Goal: Task Accomplishment & Management: Manage account settings

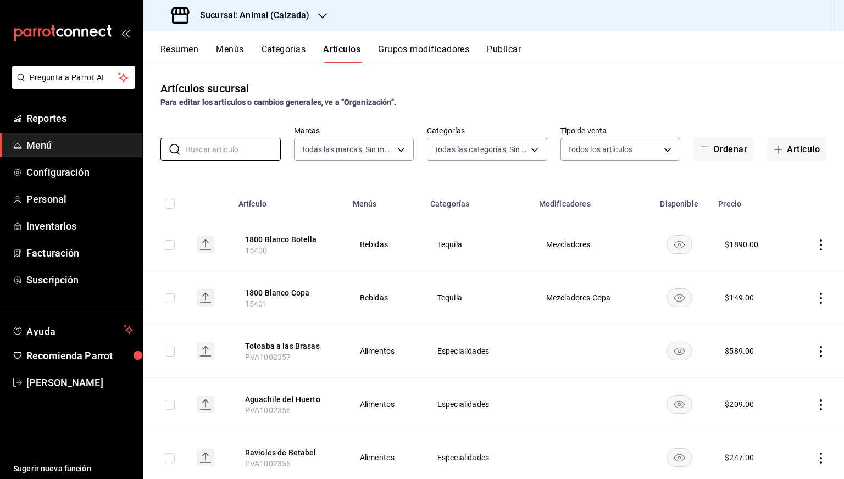
click at [264, 18] on h3 "Sucursal: Animal (Calzada)" at bounding box center [250, 15] width 118 height 13
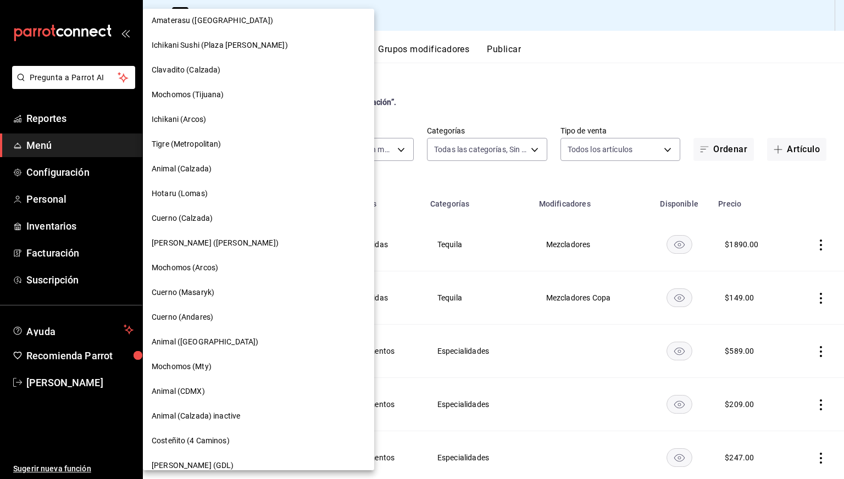
scroll to position [130, 0]
click at [207, 247] on div "[PERSON_NAME] ([PERSON_NAME])" at bounding box center [258, 242] width 231 height 25
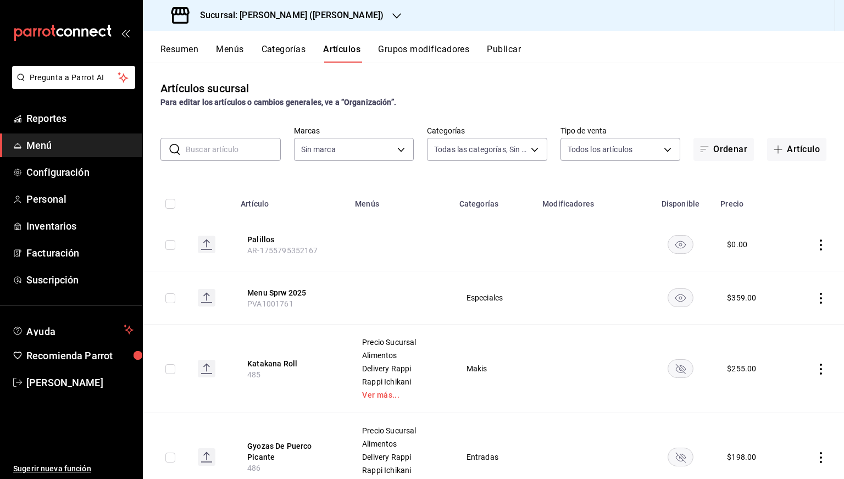
type input "0888166d-cafe-4314-b4ca-5cc39b3f8788,8e446e21-6018-4817-8190-f52a24a40d39,8cf1e…"
click at [235, 148] on input "text" at bounding box center [233, 149] width 95 height 22
type input "agua [PERSON_NAME]"
type input "3e284276-a834-4a39-bc59-2edda2d06158"
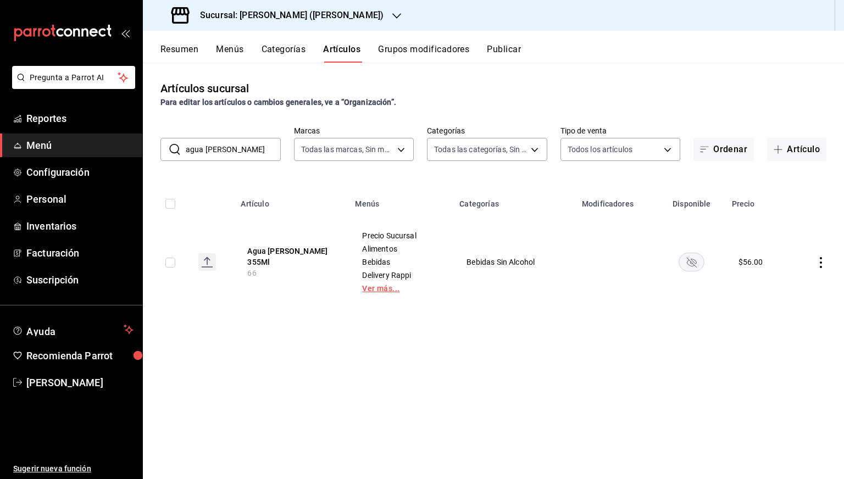
click at [370, 288] on link "Ver más..." at bounding box center [400, 289] width 77 height 8
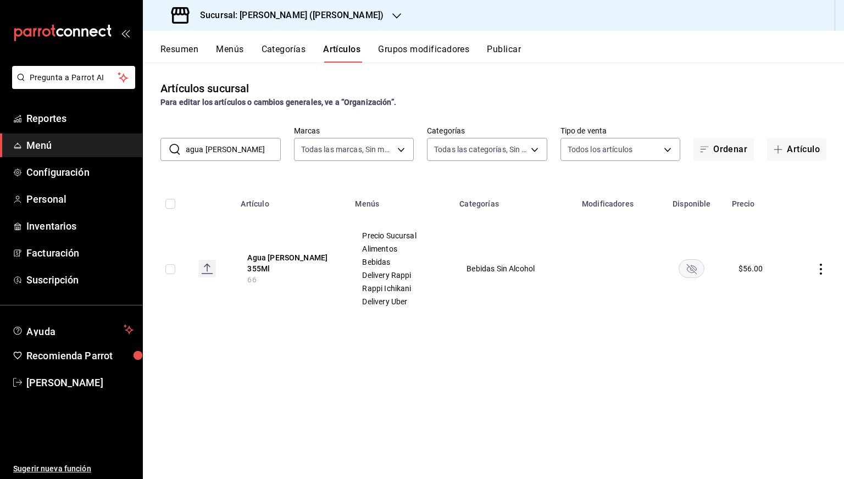
click at [243, 154] on input "agua [PERSON_NAME]" at bounding box center [233, 149] width 95 height 22
type input "hete"
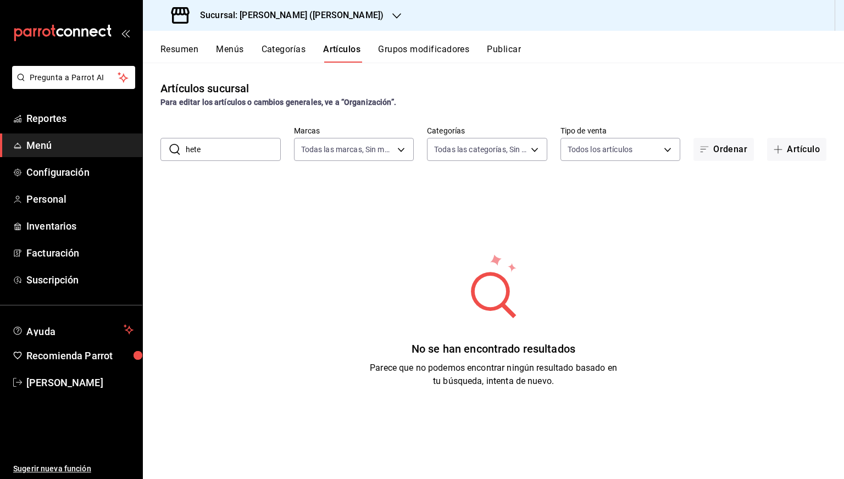
click at [259, 153] on input "hete" at bounding box center [233, 149] width 95 height 22
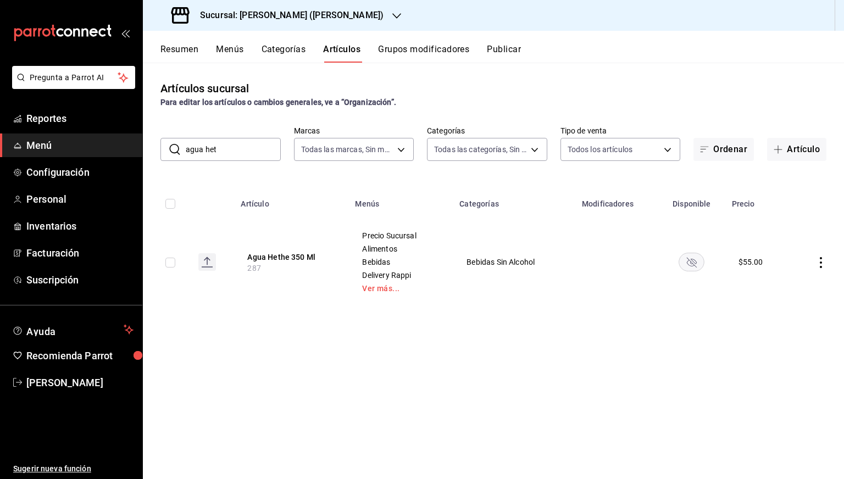
click at [245, 147] on input "agua het" at bounding box center [233, 149] width 95 height 22
click at [245, 147] on input "ca" at bounding box center [233, 149] width 95 height 22
type input "cafe am"
click at [257, 142] on input "cafe am" at bounding box center [233, 149] width 95 height 22
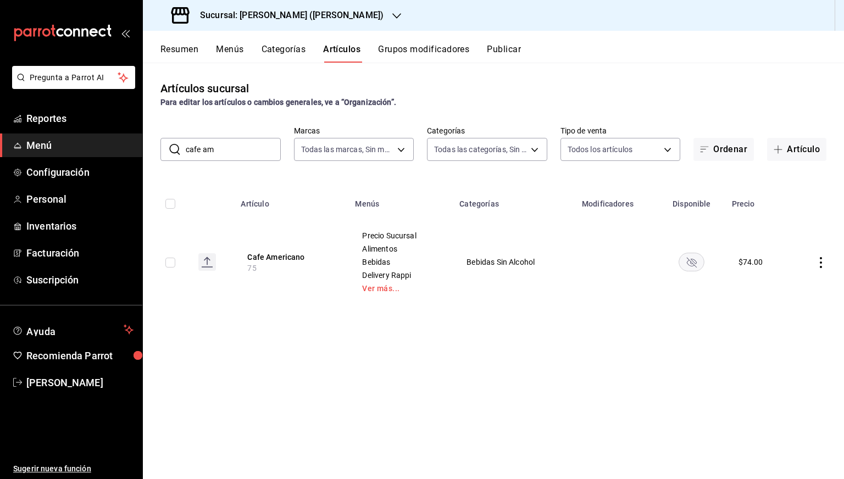
click at [257, 142] on input "cafe am" at bounding box center [233, 149] width 95 height 22
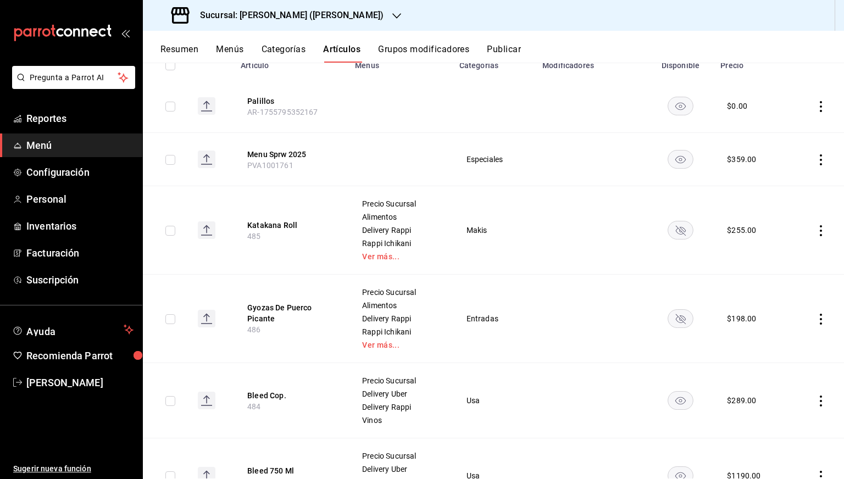
scroll to position [0, 0]
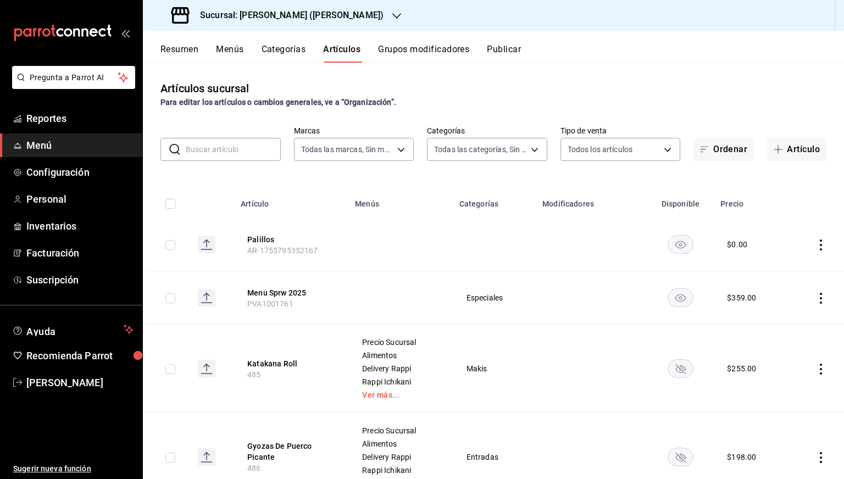
click at [683, 80] on div "Artículos sucursal Para editar los artículos o cambios generales, ve a “Organiz…" at bounding box center [493, 94] width 701 height 28
click at [279, 8] on div "Sucursal: [PERSON_NAME] ([PERSON_NAME])" at bounding box center [279, 15] width 254 height 31
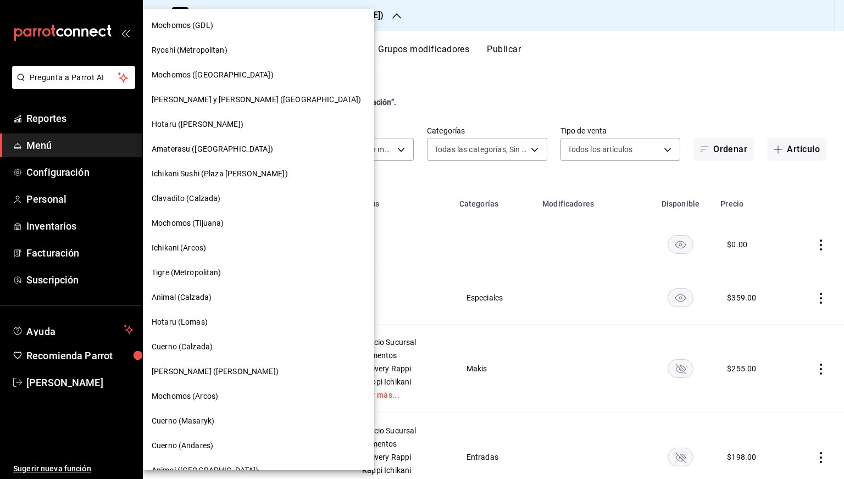
click at [196, 439] on div "Cuerno (Andares)" at bounding box center [258, 445] width 231 height 25
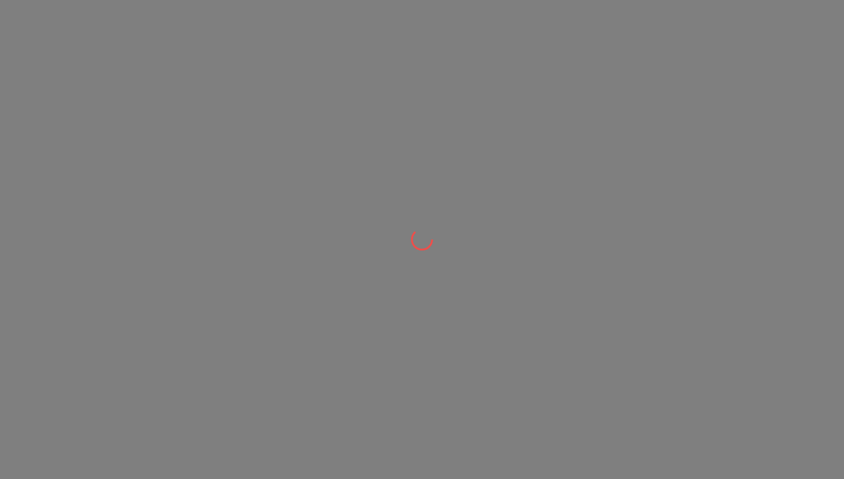
click at [196, 439] on div at bounding box center [422, 239] width 844 height 479
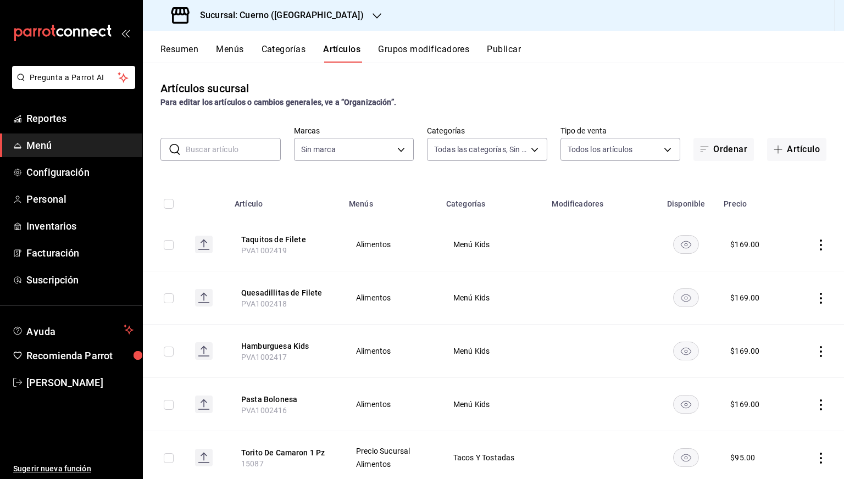
type input "a99b9eb1-d5e4-4ca6-a53e-4c42022e859a,8d843363-7b8b-4002-90a0-c01944697fe5,d20f9…"
type input "c9e961b9-bc29-480f-a65c-324ff110f526"
click at [777, 151] on span "button" at bounding box center [780, 149] width 13 height 9
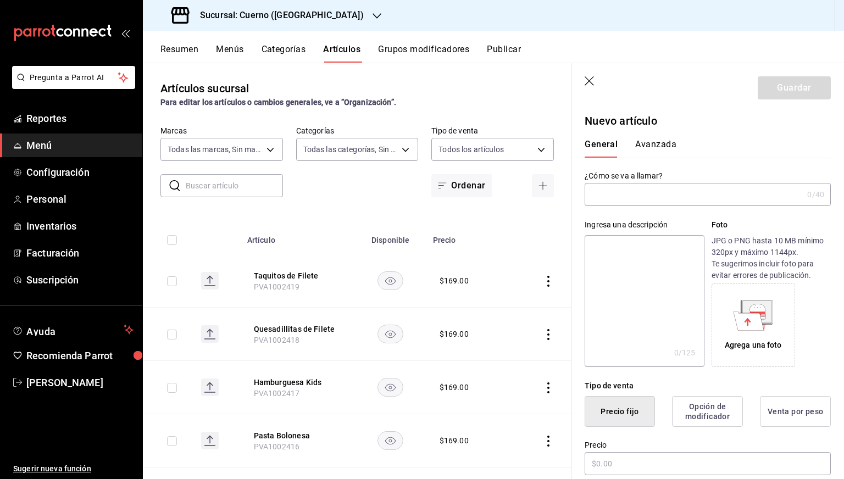
click at [629, 197] on input "text" at bounding box center [694, 194] width 218 height 22
click at [355, 231] on th "Disponible" at bounding box center [390, 236] width 71 height 35
click at [217, 180] on input "text" at bounding box center [234, 186] width 97 height 22
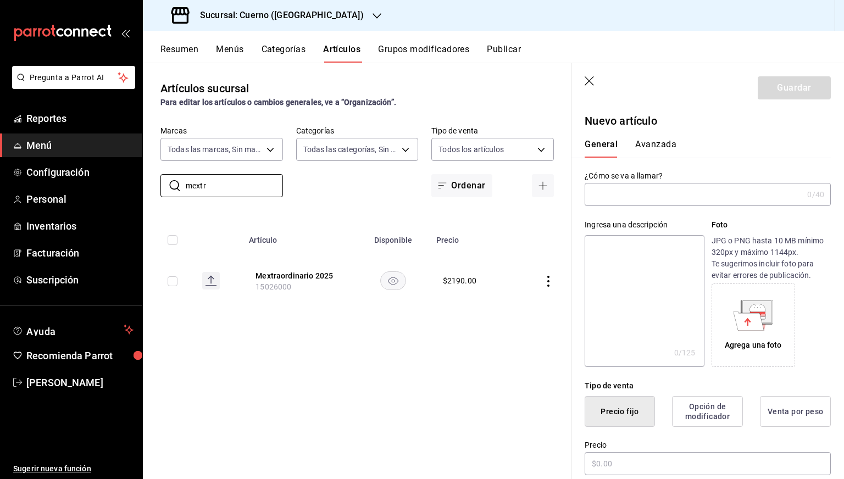
type input "mextr"
click at [343, 307] on div "Artículos sucursal Para editar los artículos o cambios generales, ve a “Organiz…" at bounding box center [357, 271] width 429 height 416
drag, startPoint x: 257, startPoint y: 288, endPoint x: 294, endPoint y: 289, distance: 37.9
click at [294, 289] on th "Mextraordinario 2025 15026000" at bounding box center [299, 280] width 114 height 53
click at [296, 310] on div "Artículos sucursal Para editar los artículos o cambios generales, ve a “Organiz…" at bounding box center [357, 271] width 429 height 416
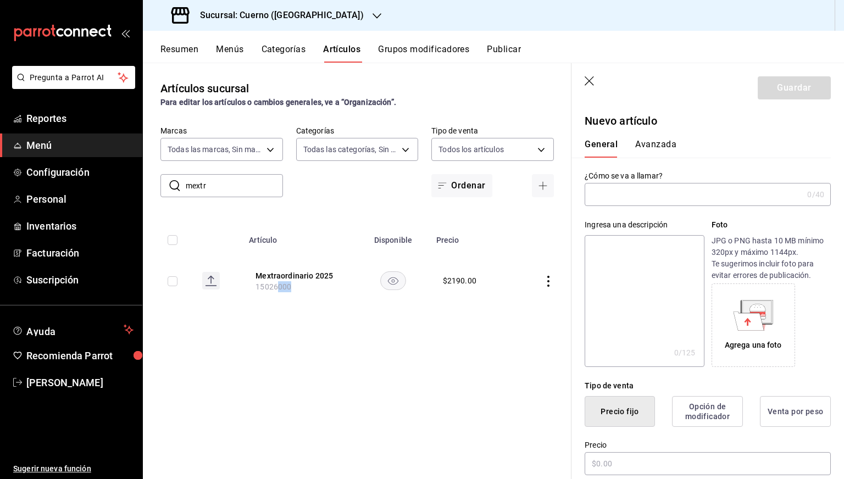
drag, startPoint x: 278, startPoint y: 286, endPoint x: 301, endPoint y: 288, distance: 23.2
click at [301, 288] on th "Mextraordinario 2025 15026000" at bounding box center [299, 280] width 114 height 53
click at [585, 83] on icon "button" at bounding box center [590, 81] width 11 height 11
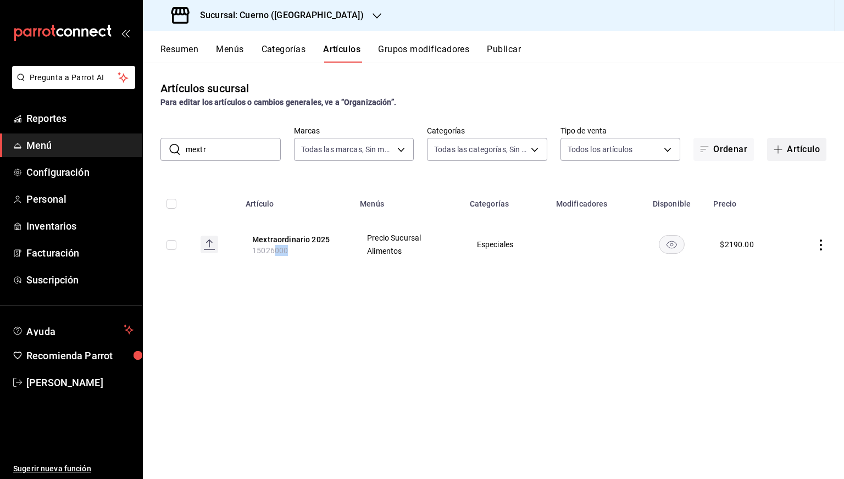
click at [788, 146] on button "Artículo" at bounding box center [796, 149] width 59 height 23
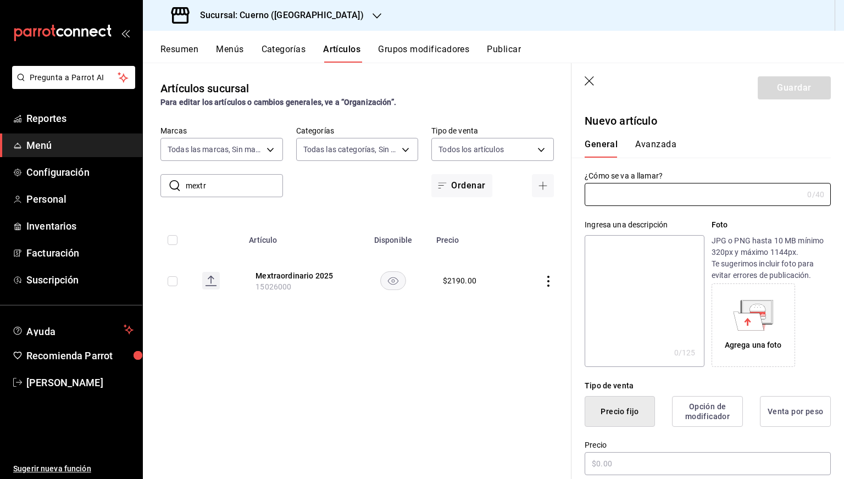
click at [642, 84] on header "Guardar" at bounding box center [707, 85] width 272 height 45
click at [623, 190] on input "text" at bounding box center [694, 194] width 218 height 22
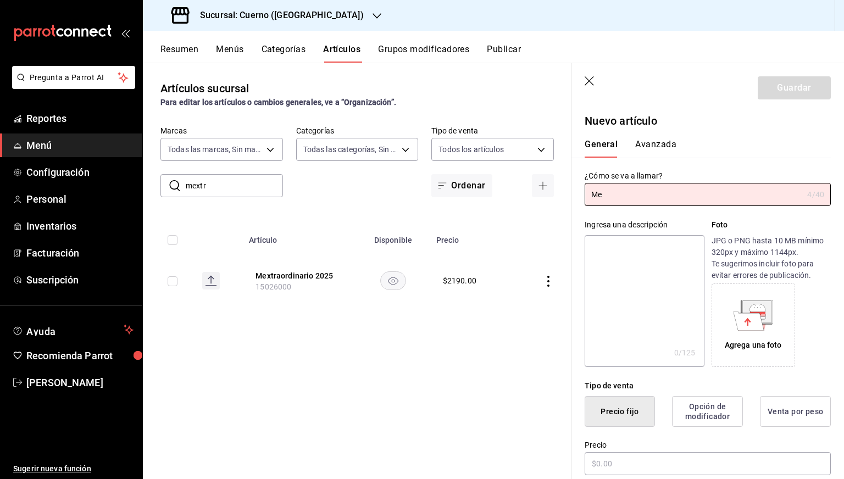
type input "M"
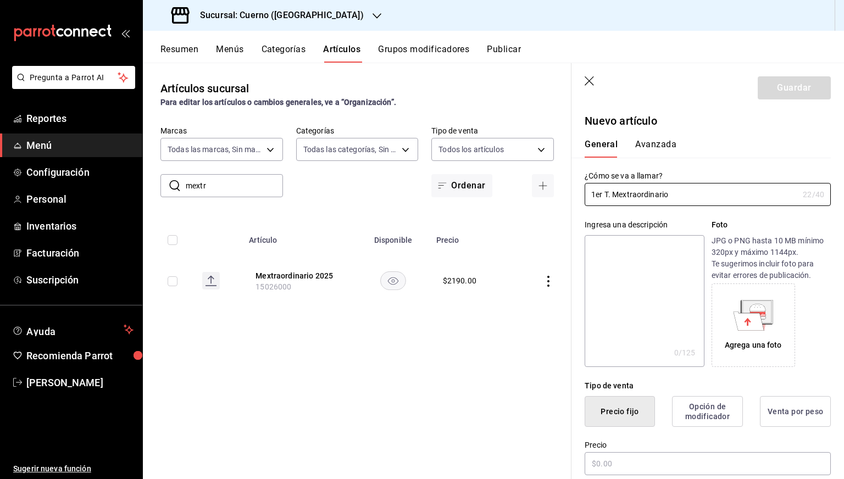
type input "1er T. Mextraordinario"
click at [698, 192] on input "1er T. Mextraordinario" at bounding box center [692, 194] width 214 height 22
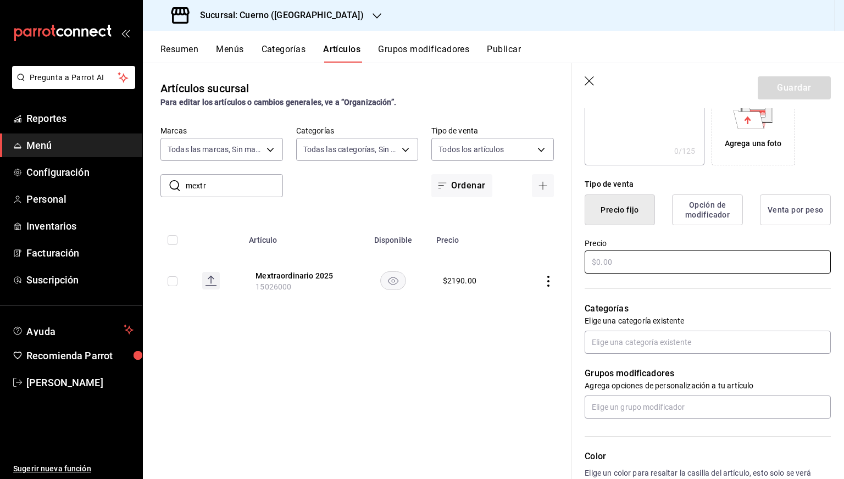
click at [641, 268] on input "text" at bounding box center [708, 262] width 246 height 23
type input "$189.00"
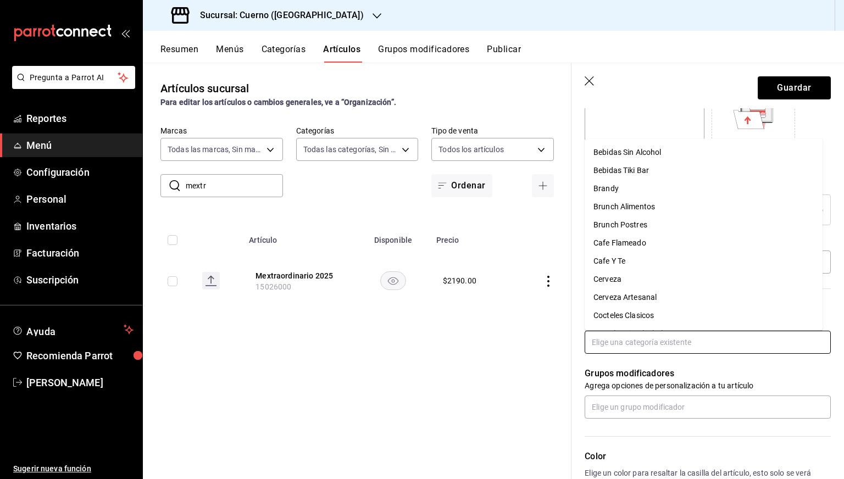
click at [613, 346] on input "text" at bounding box center [708, 342] width 246 height 23
type input "espe"
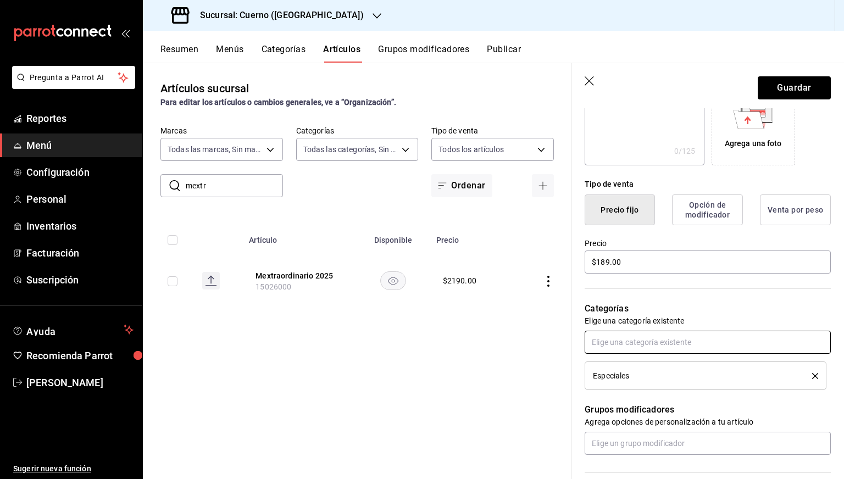
scroll to position [435, 0]
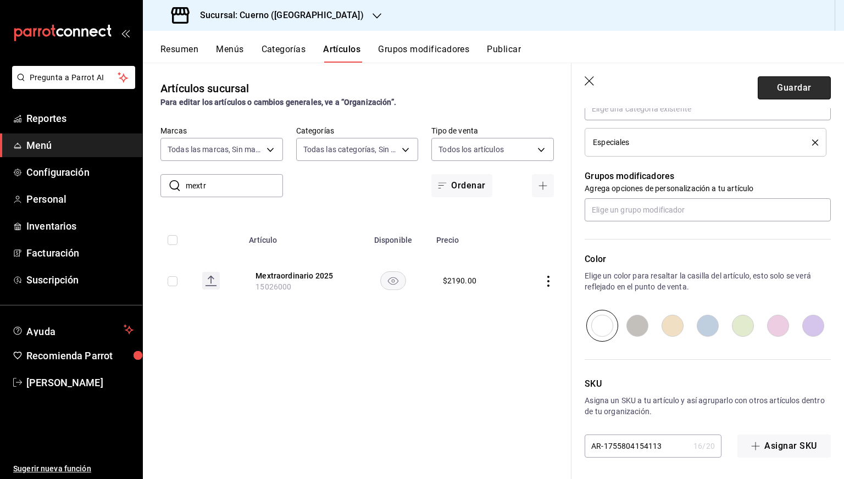
click at [767, 85] on button "Guardar" at bounding box center [794, 87] width 73 height 23
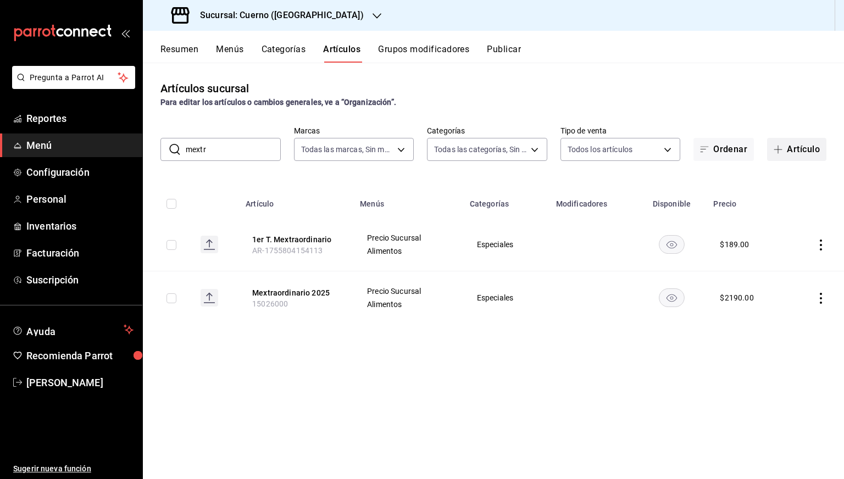
click at [772, 150] on button "Artículo" at bounding box center [796, 149] width 59 height 23
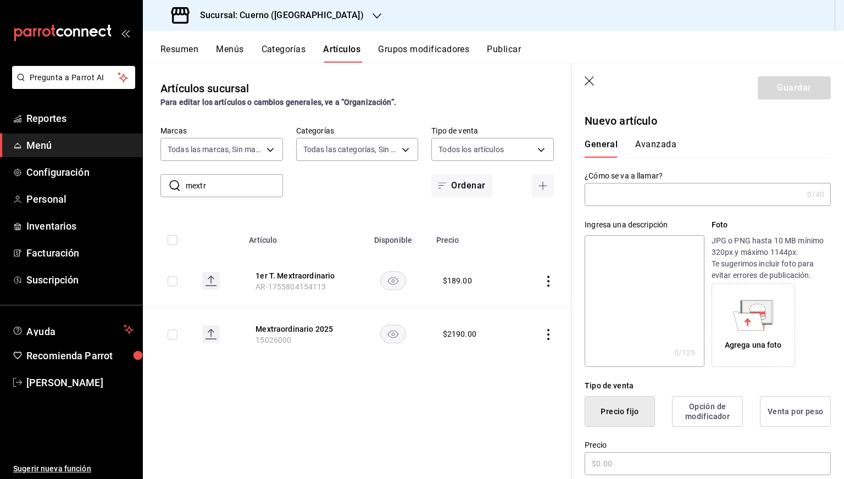
click at [716, 194] on input "text" at bounding box center [694, 194] width 218 height 22
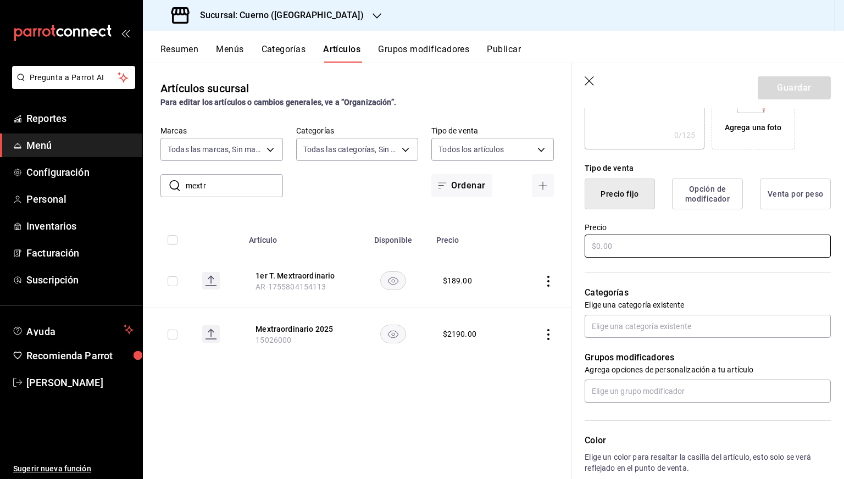
type input "2do T. Mextraordinario"
click at [618, 249] on input "text" at bounding box center [708, 246] width 246 height 23
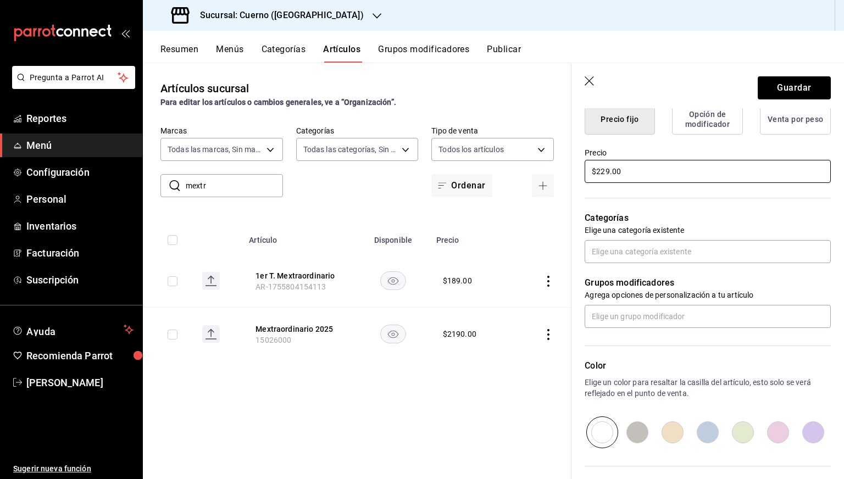
scroll to position [293, 0]
type input "$229.00"
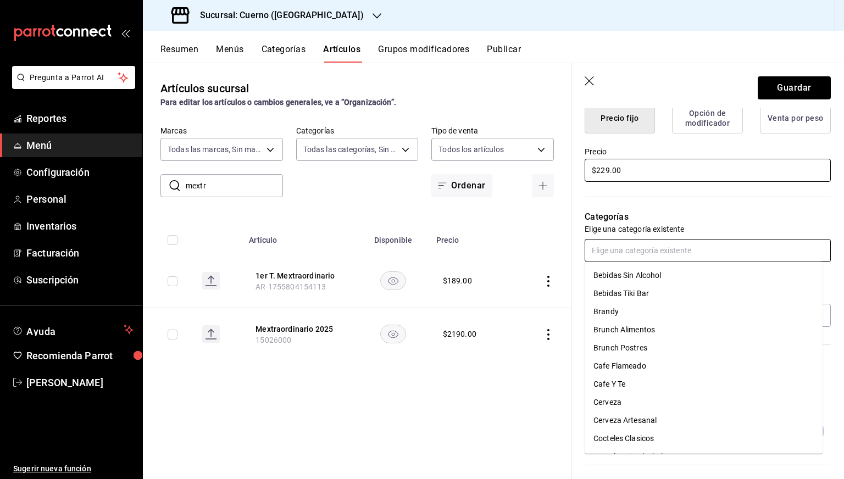
click at [618, 249] on input "text" at bounding box center [708, 250] width 246 height 23
type input "espe"
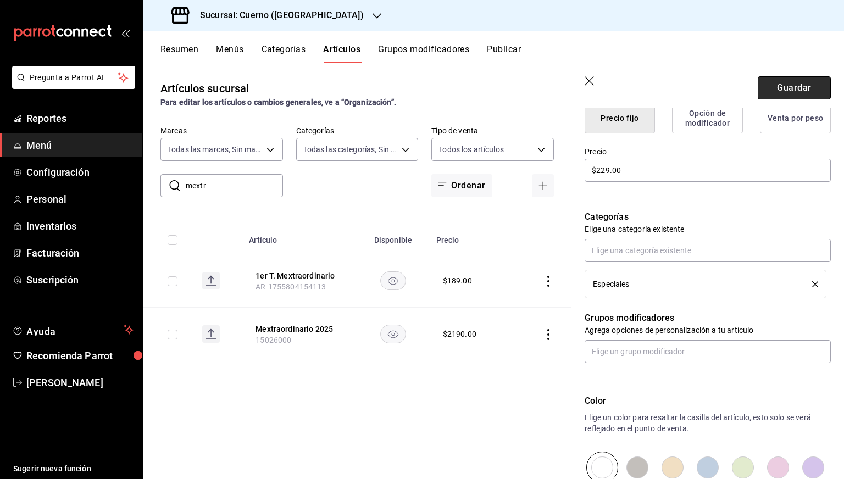
click at [774, 83] on button "Guardar" at bounding box center [794, 87] width 73 height 23
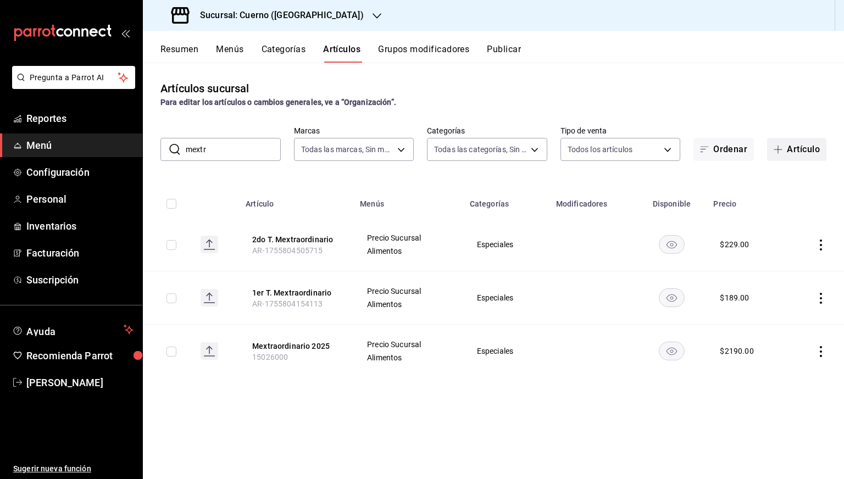
click at [782, 149] on span "button" at bounding box center [780, 149] width 13 height 9
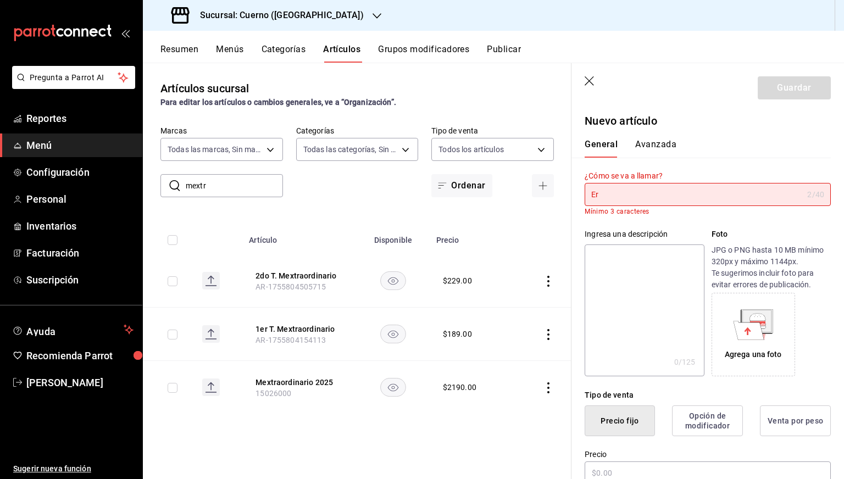
type input "E"
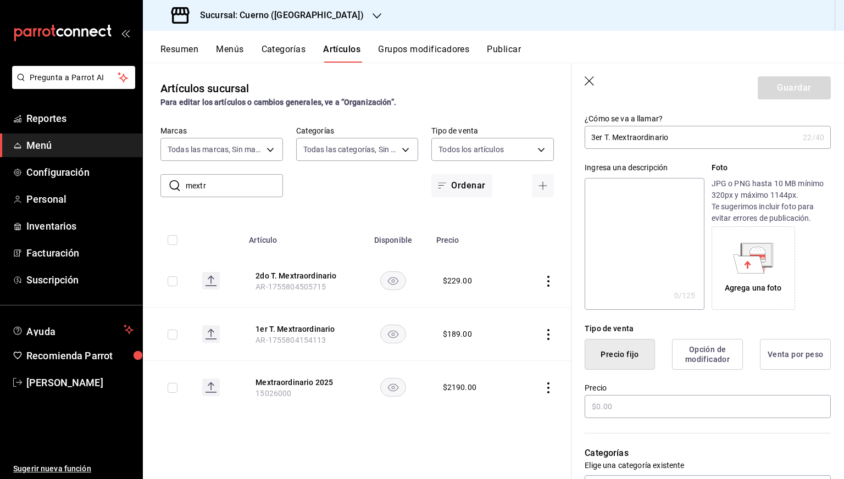
scroll to position [59, 0]
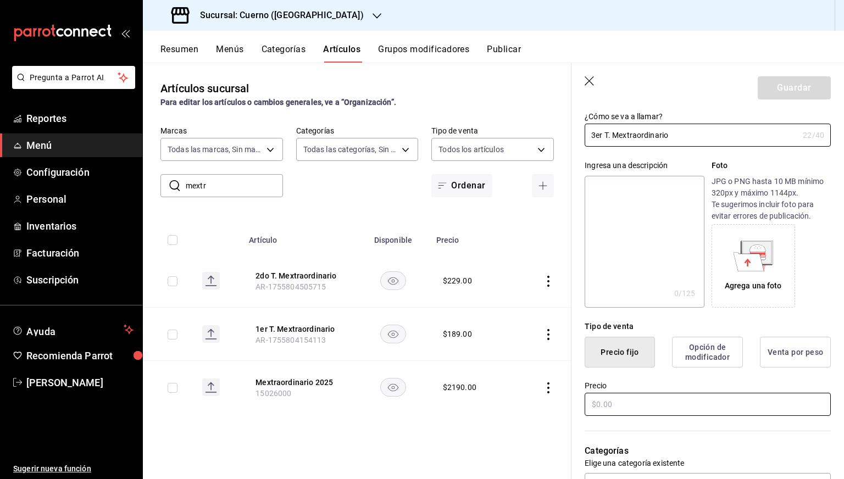
type input "3er T. Mextraordinario"
click at [626, 404] on input "text" at bounding box center [708, 404] width 246 height 23
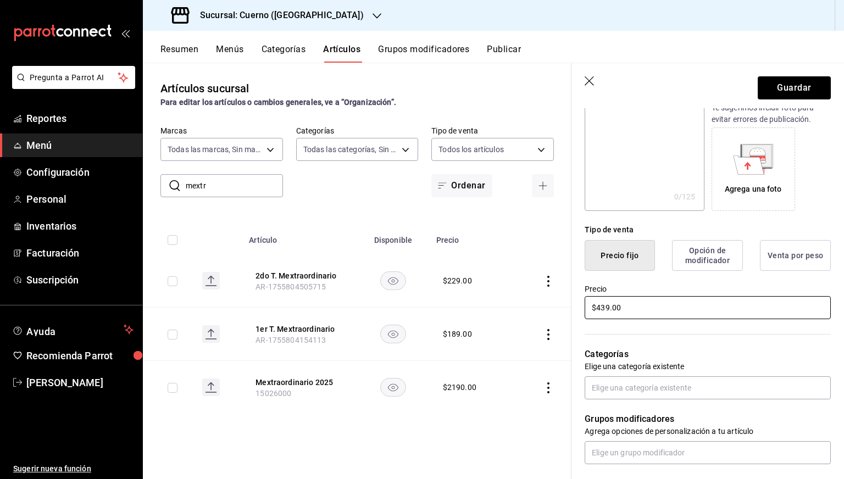
scroll to position [162, 0]
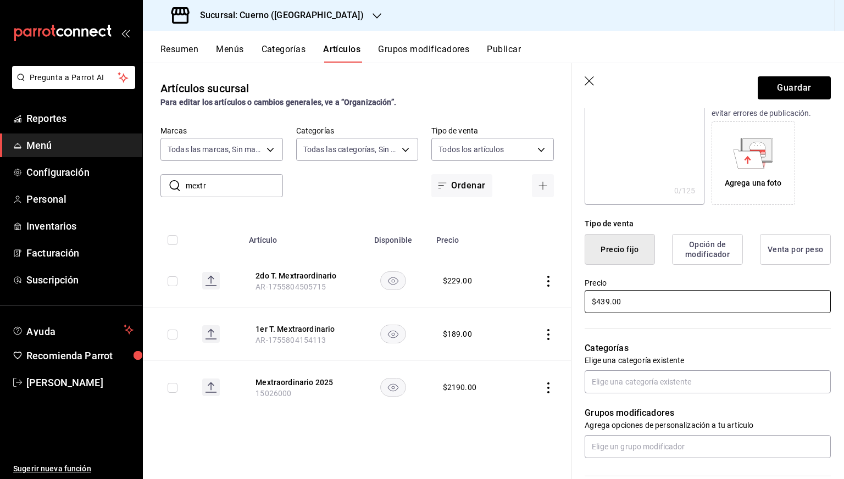
type input "$439.00"
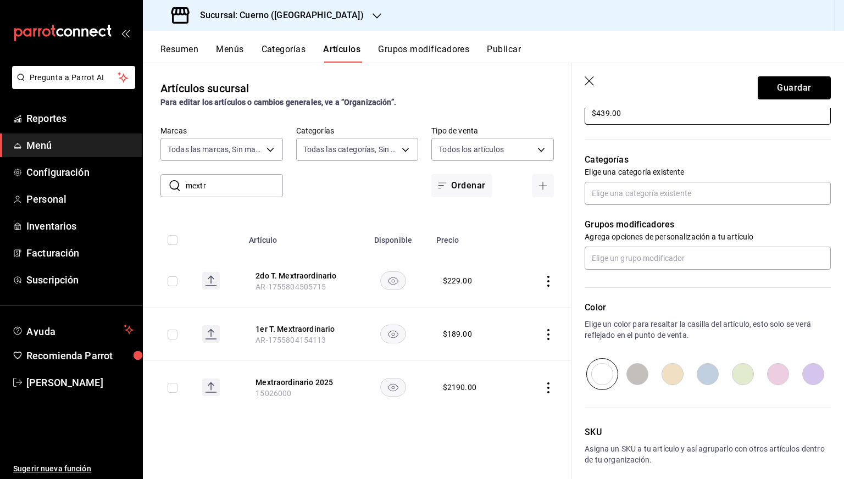
scroll to position [351, 0]
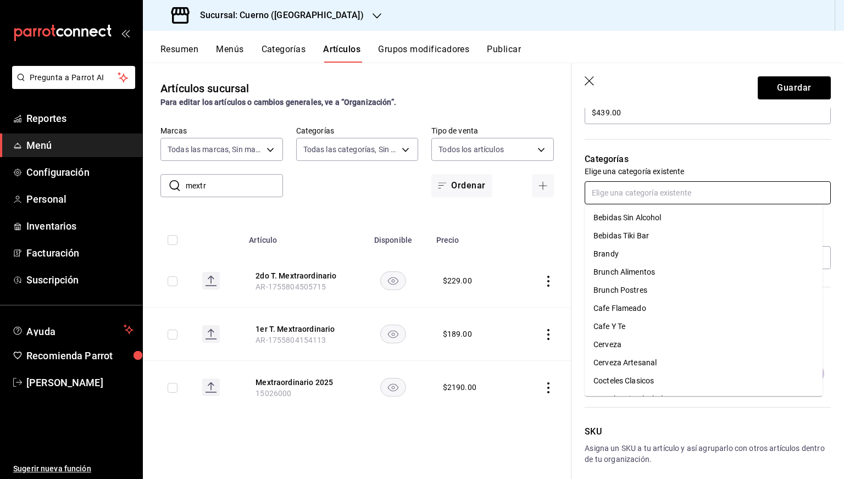
click at [621, 183] on input "text" at bounding box center [708, 192] width 246 height 23
type input "espe"
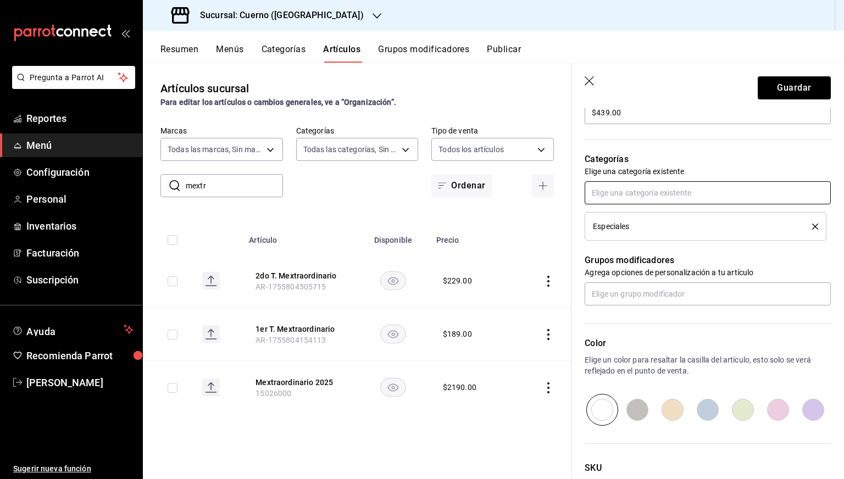
scroll to position [435, 0]
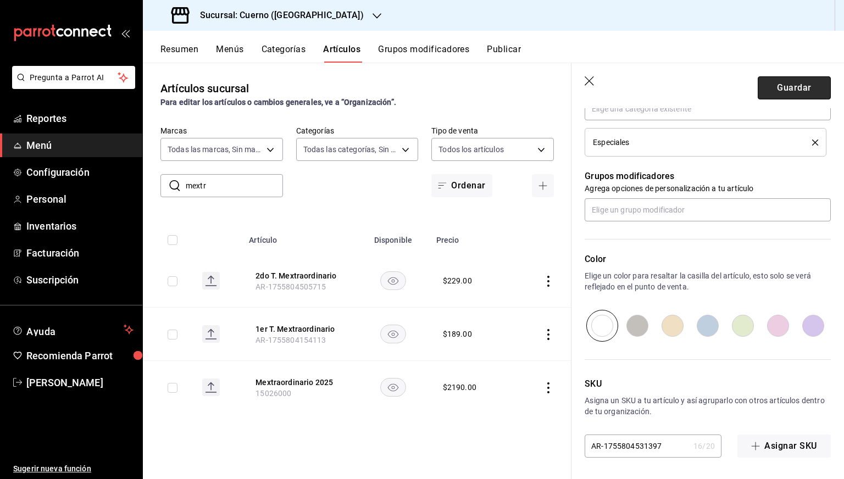
click at [786, 92] on button "Guardar" at bounding box center [794, 87] width 73 height 23
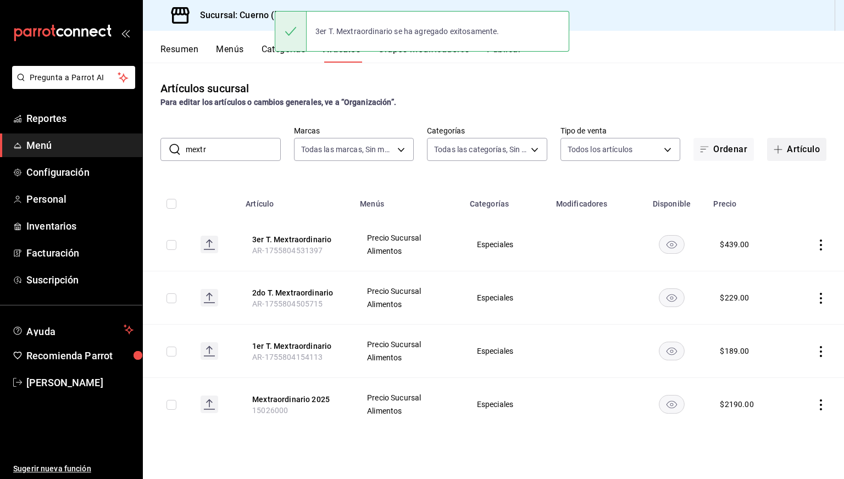
click at [781, 155] on button "Artículo" at bounding box center [796, 149] width 59 height 23
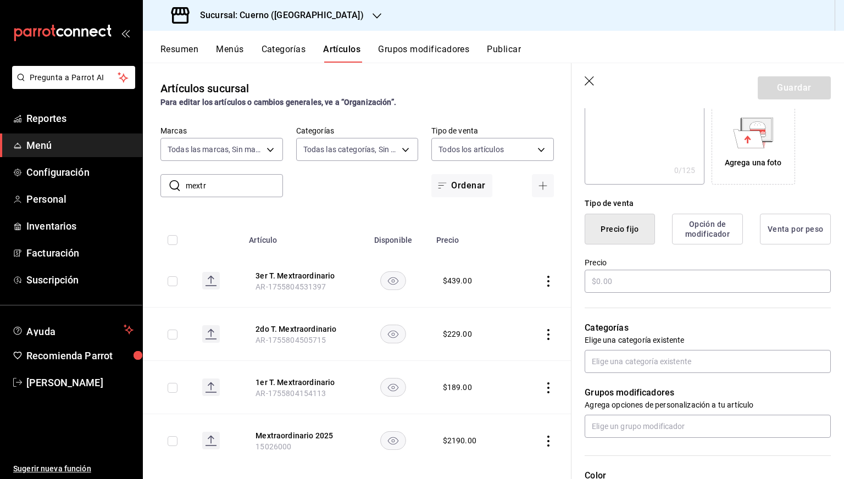
scroll to position [191, 0]
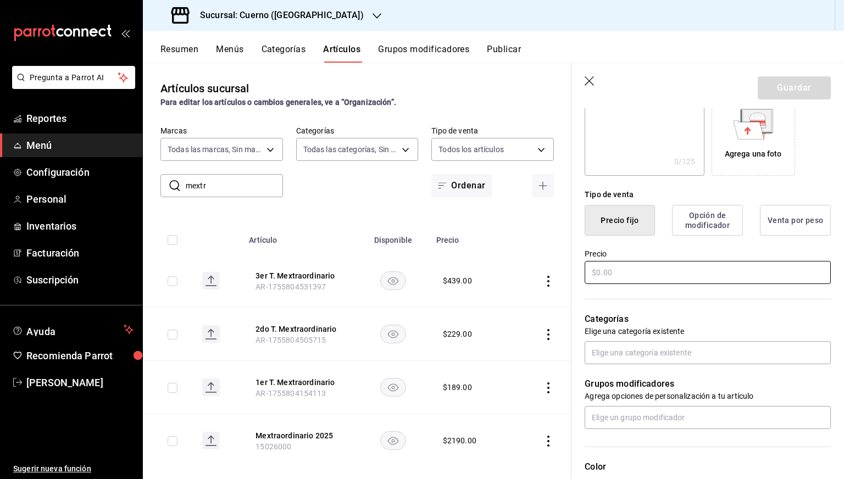
type input "4to T. Mextraordinario"
click at [619, 276] on input "text" at bounding box center [708, 272] width 246 height 23
type input "$1219.00"
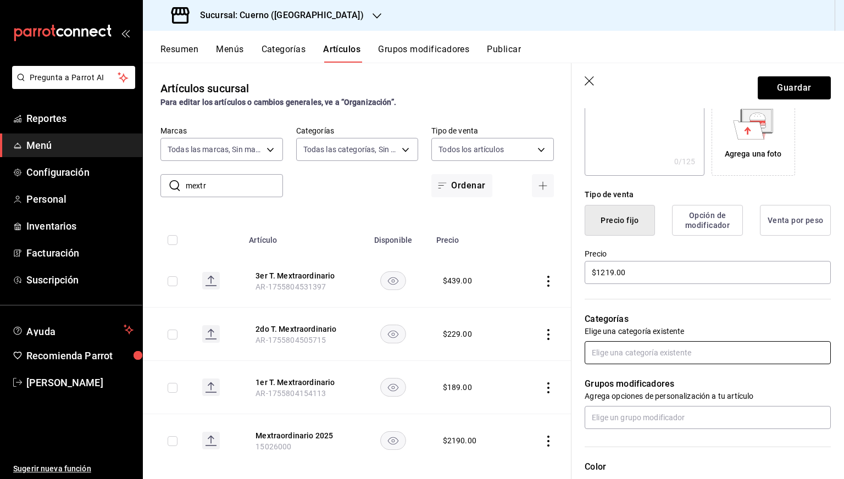
click at [612, 340] on body "Pregunta a Parrot AI Reportes Menú Configuración Personal Inventarios Facturaci…" at bounding box center [422, 239] width 844 height 479
type input "espe"
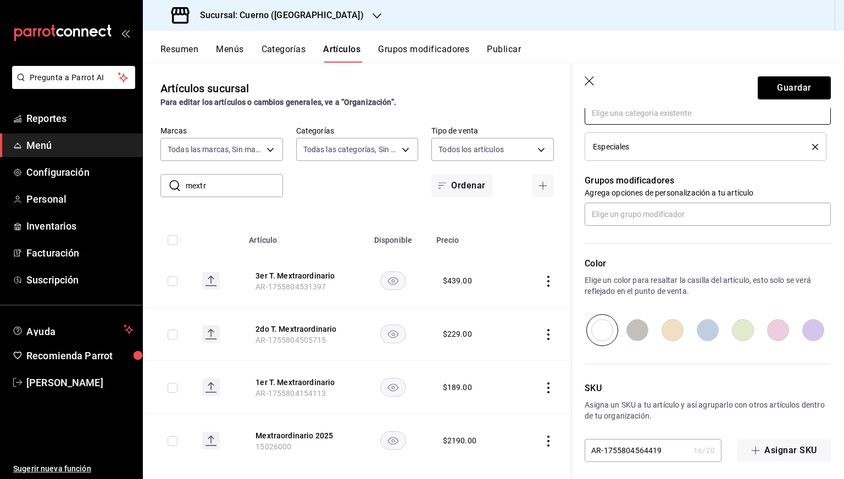
scroll to position [435, 0]
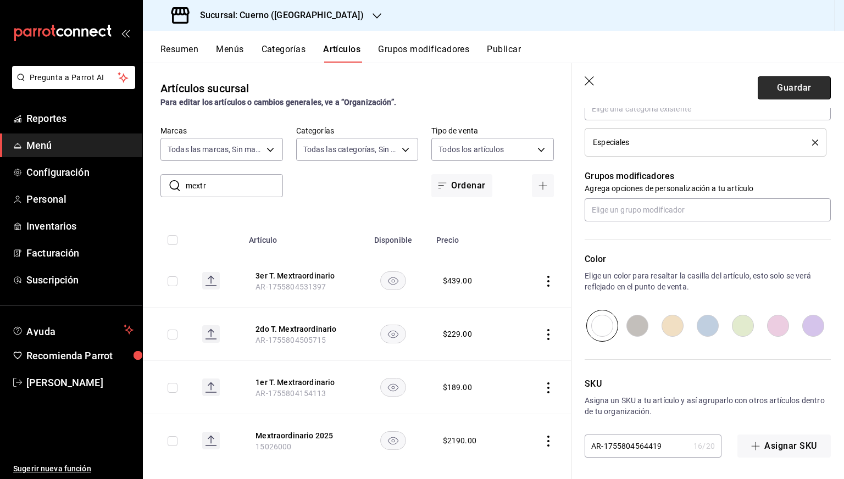
click at [774, 86] on button "Guardar" at bounding box center [794, 87] width 73 height 23
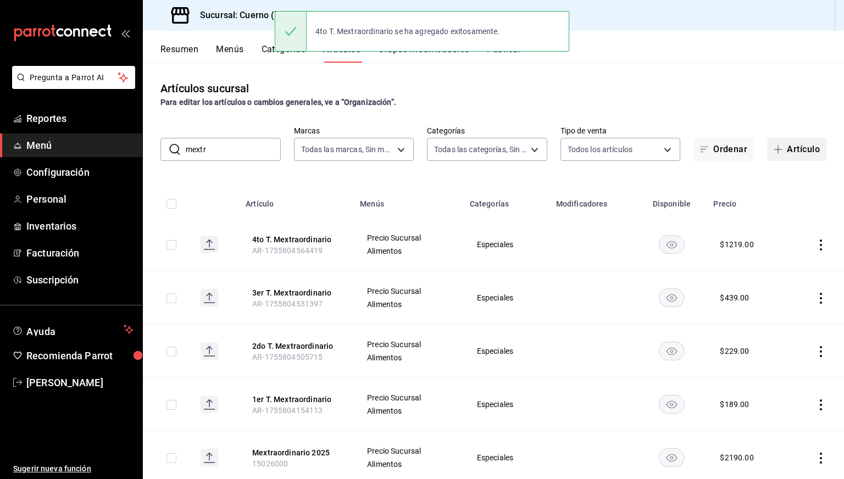
click at [797, 152] on button "Artículo" at bounding box center [796, 149] width 59 height 23
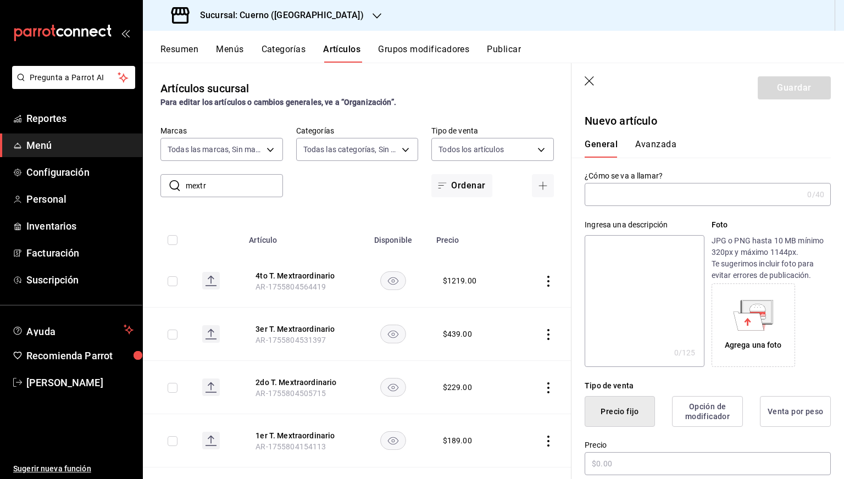
click at [648, 202] on input "text" at bounding box center [694, 194] width 218 height 22
paste input "1er T. Mextraordinario"
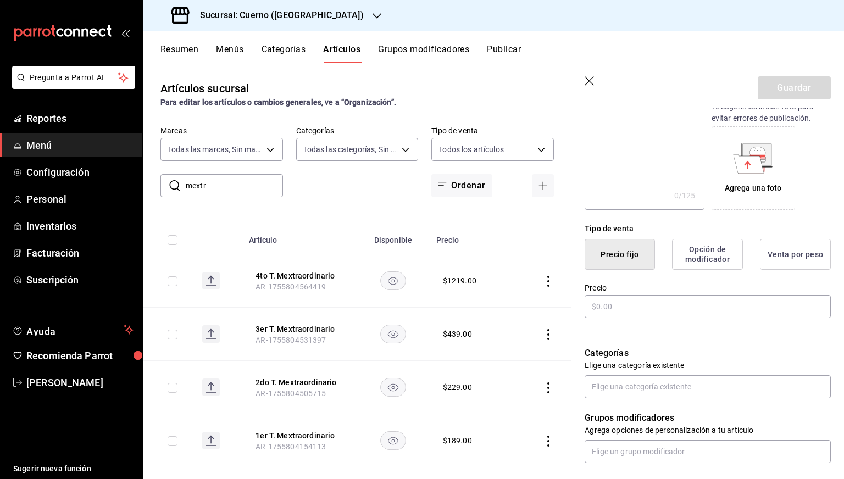
scroll to position [185, 0]
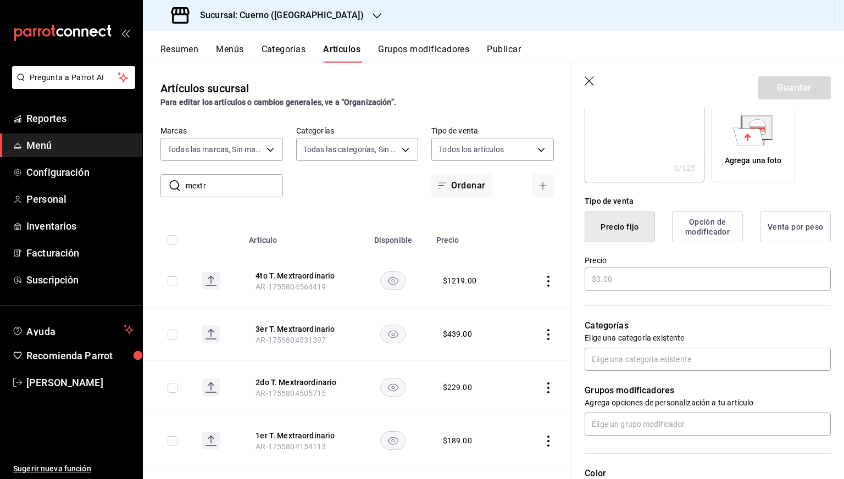
type input "5to [PERSON_NAME] Mextraordinario"
click at [615, 296] on div "Categorías Elige una categoría existente" at bounding box center [700, 331] width 259 height 79
click at [633, 288] on input "text" at bounding box center [708, 279] width 246 height 23
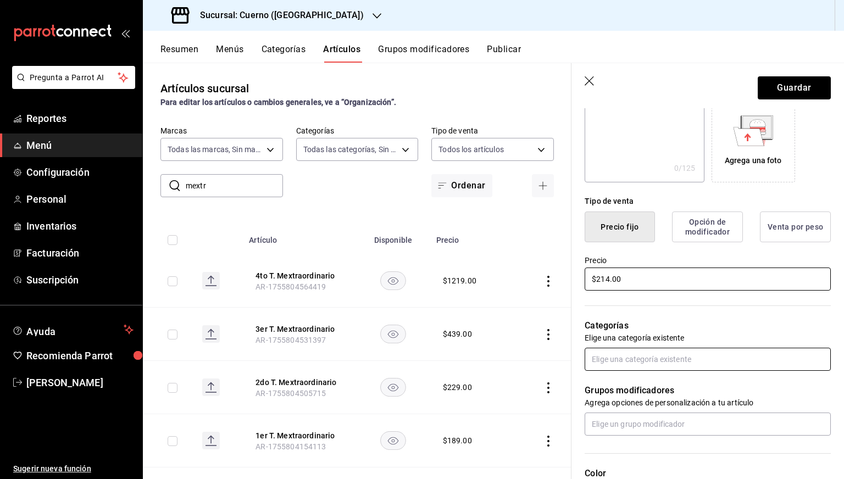
type input "$214.00"
click at [628, 349] on input "text" at bounding box center [708, 359] width 246 height 23
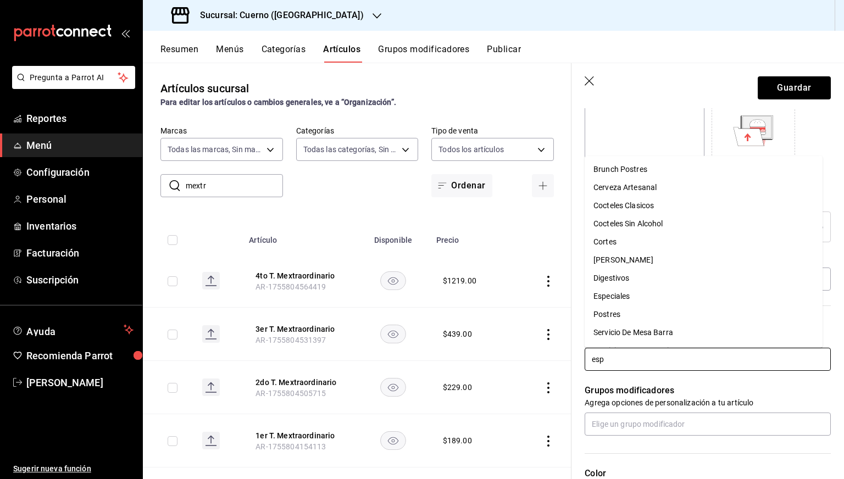
type input "espe"
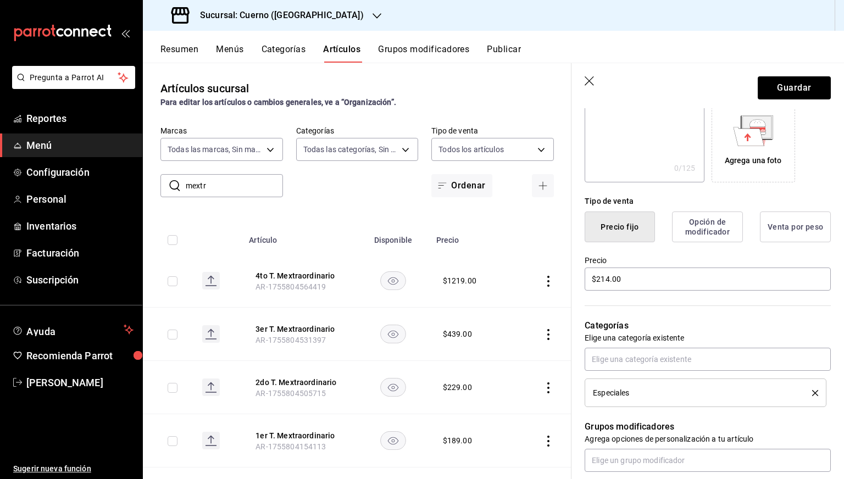
click at [797, 71] on header "Guardar" at bounding box center [707, 85] width 272 height 45
click at [791, 83] on button "Guardar" at bounding box center [794, 87] width 73 height 23
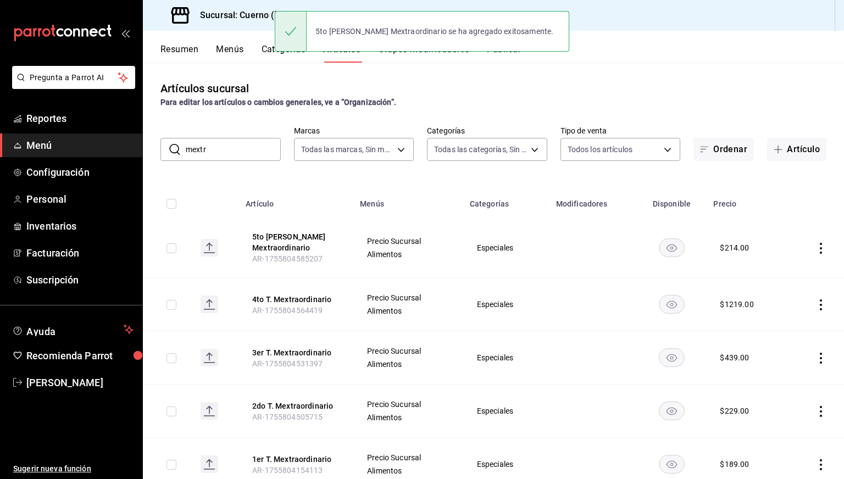
scroll to position [84, 0]
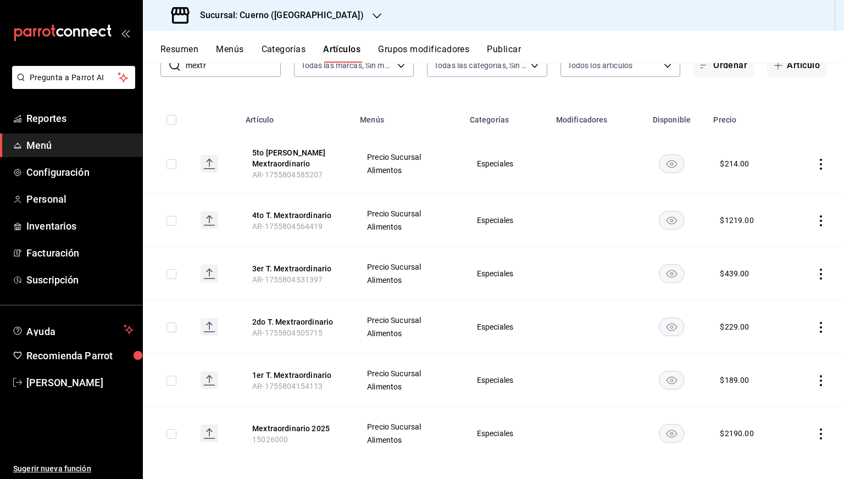
click at [169, 121] on input "checkbox" at bounding box center [171, 120] width 10 height 10
checkbox input "true"
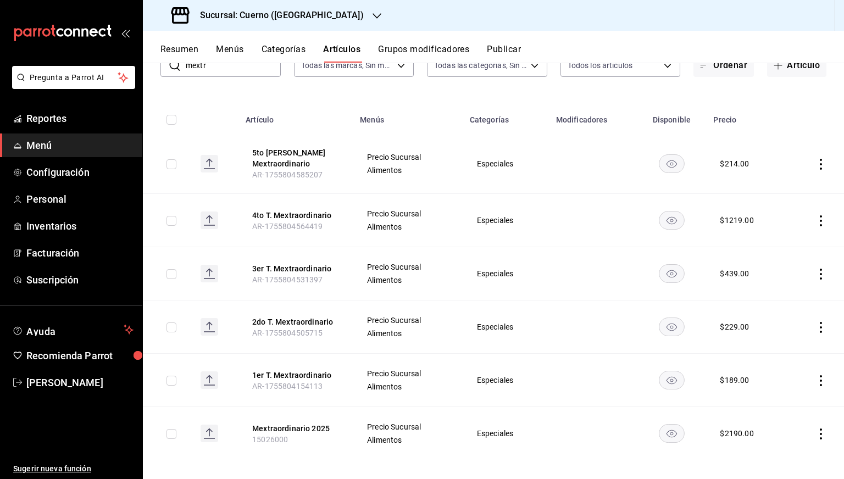
checkbox input "true"
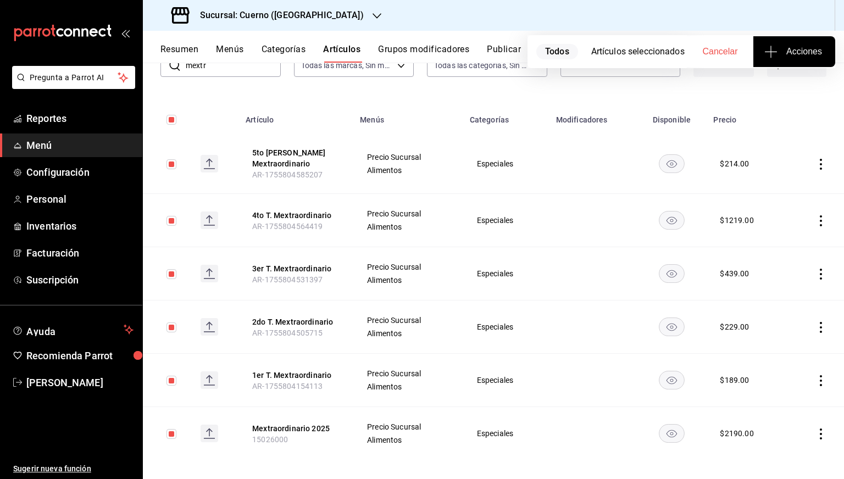
click at [775, 56] on icon "button" at bounding box center [770, 51] width 13 height 13
click at [776, 86] on span "Agregar tipo" at bounding box center [793, 86] width 65 height 12
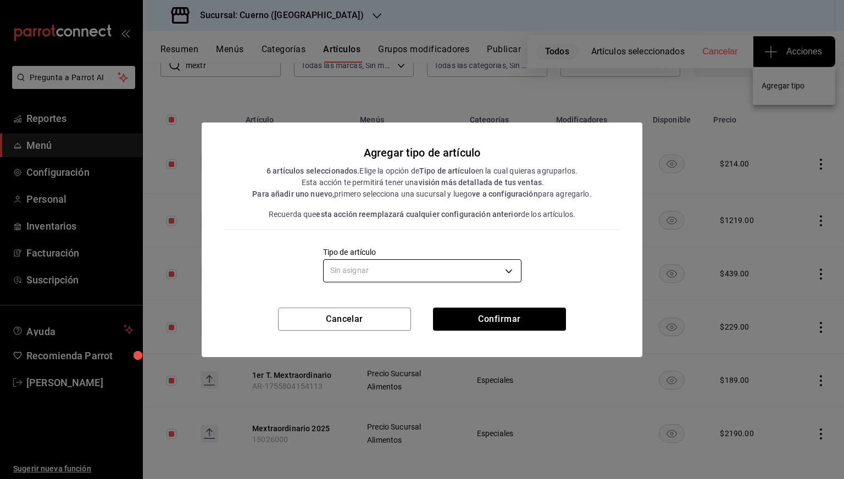
click at [478, 259] on body "Pregunta a Parrot AI Reportes Menú Configuración Personal Inventarios Facturaci…" at bounding box center [422, 239] width 844 height 479
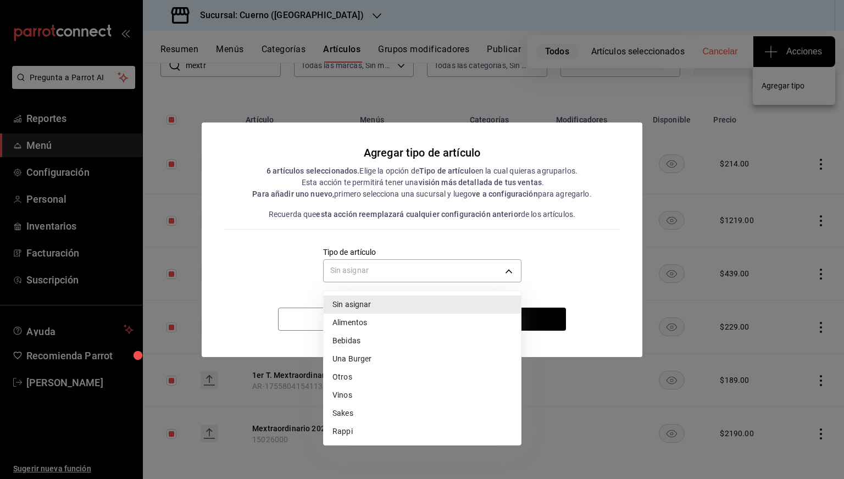
click at [348, 321] on li "Alimentos" at bounding box center [422, 323] width 197 height 18
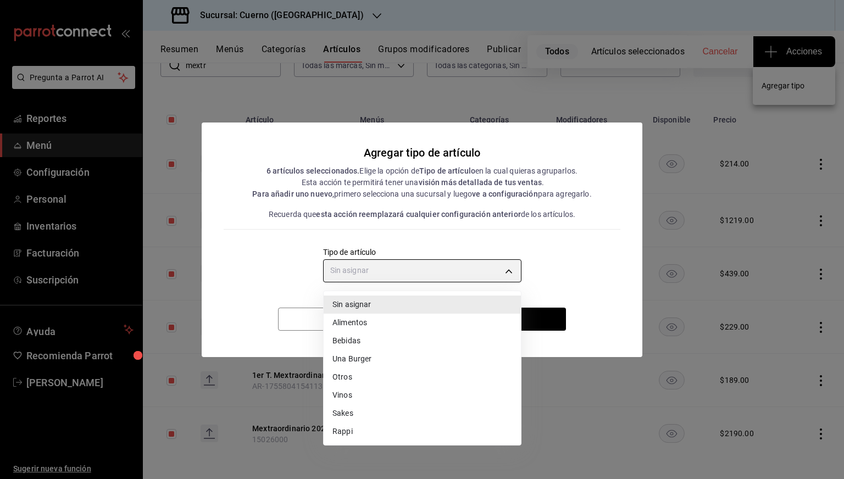
type input "a9c5c5d7-09f7-4d61-88a6-a13d33eec0fd"
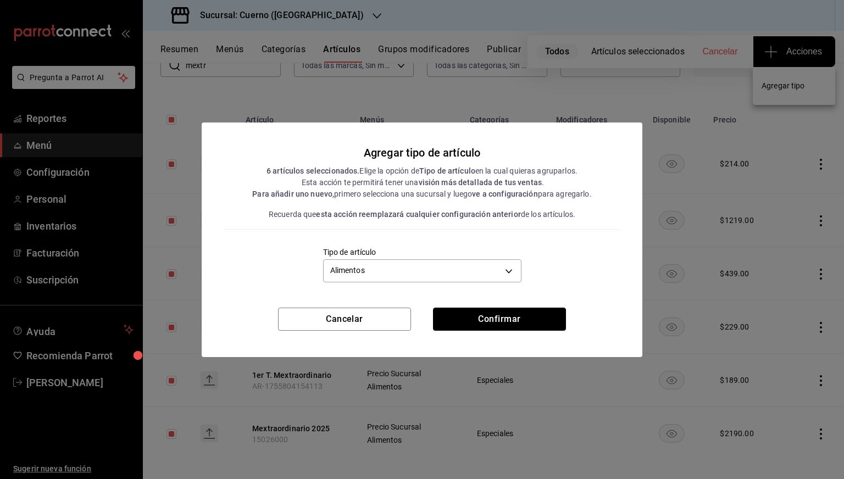
click at [505, 318] on button "Confirmar" at bounding box center [499, 319] width 133 height 23
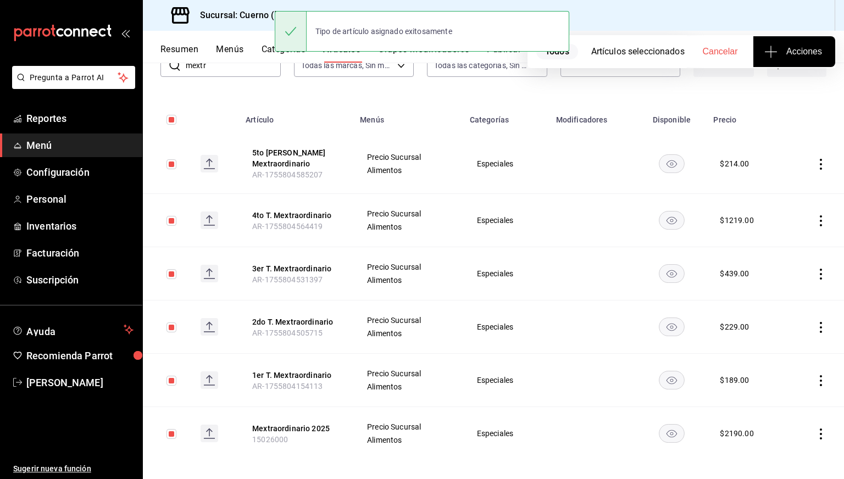
click at [174, 124] on input "checkbox" at bounding box center [171, 120] width 10 height 10
checkbox input "false"
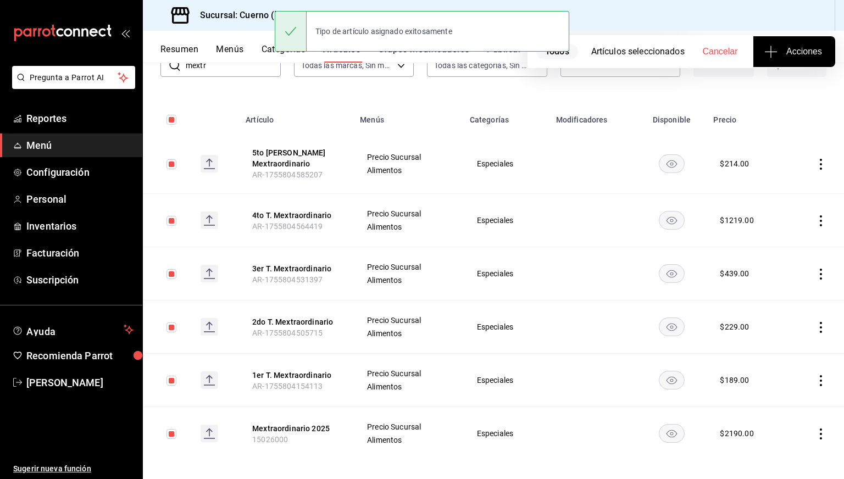
checkbox input "false"
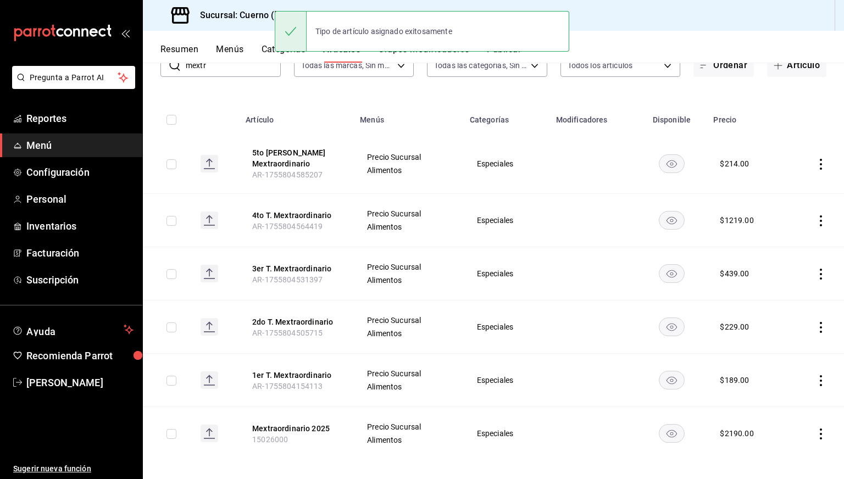
scroll to position [0, 0]
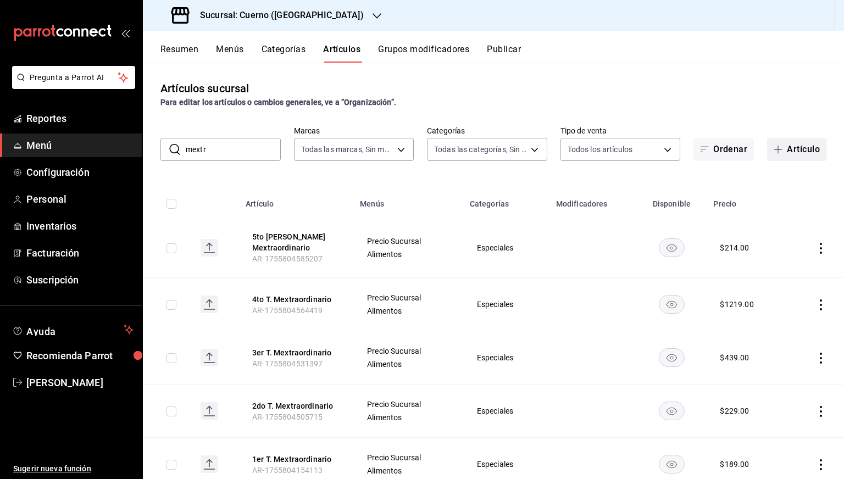
click at [793, 146] on button "Artículo" at bounding box center [796, 149] width 59 height 23
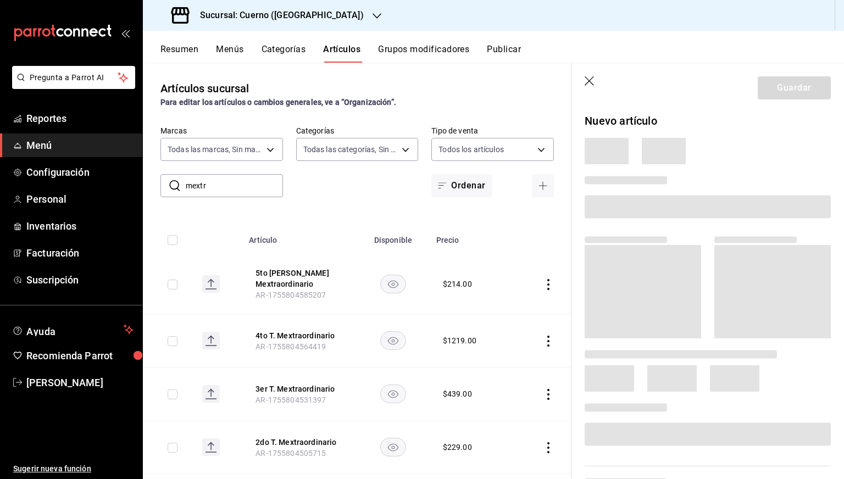
click at [589, 85] on icon "button" at bounding box center [590, 81] width 11 height 11
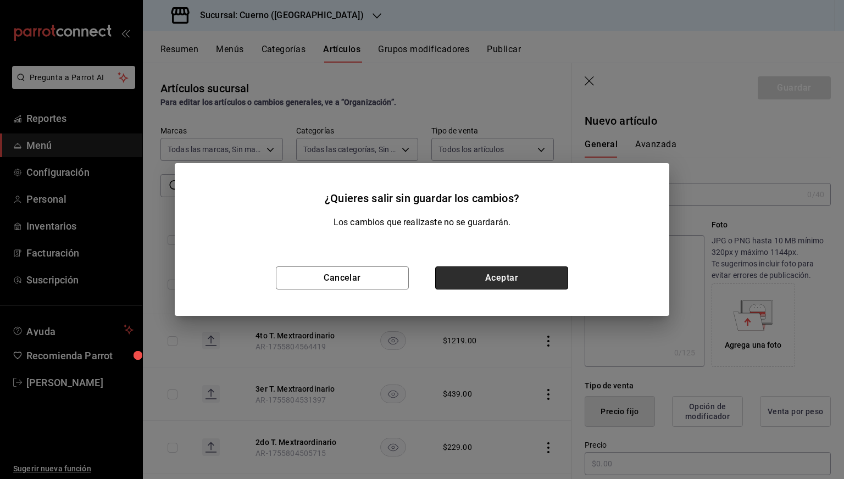
click at [476, 284] on button "Aceptar" at bounding box center [501, 277] width 133 height 23
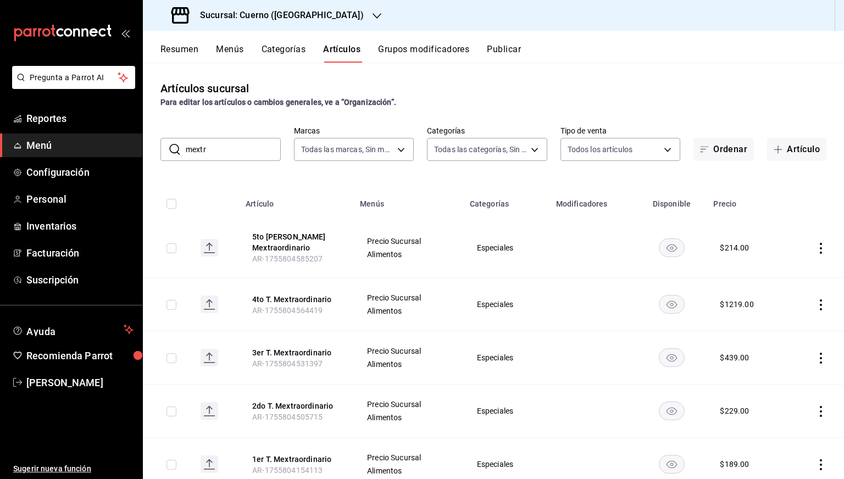
click at [238, 147] on input "mextr" at bounding box center [233, 149] width 95 height 22
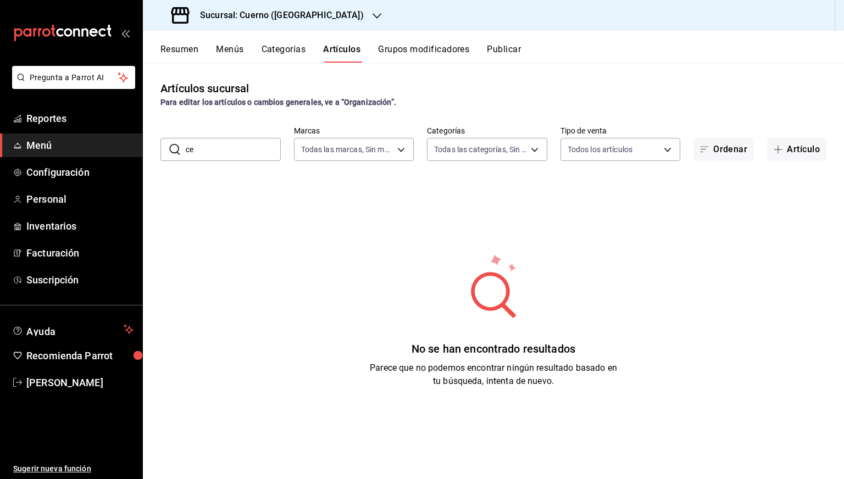
type input "c"
type input "marida"
click at [250, 148] on input "marida" at bounding box center [233, 149] width 95 height 22
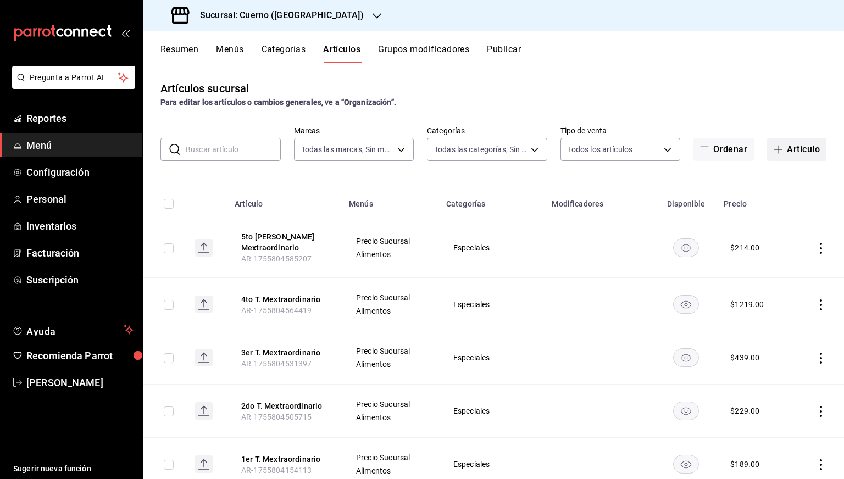
click at [767, 159] on button "Artículo" at bounding box center [796, 149] width 59 height 23
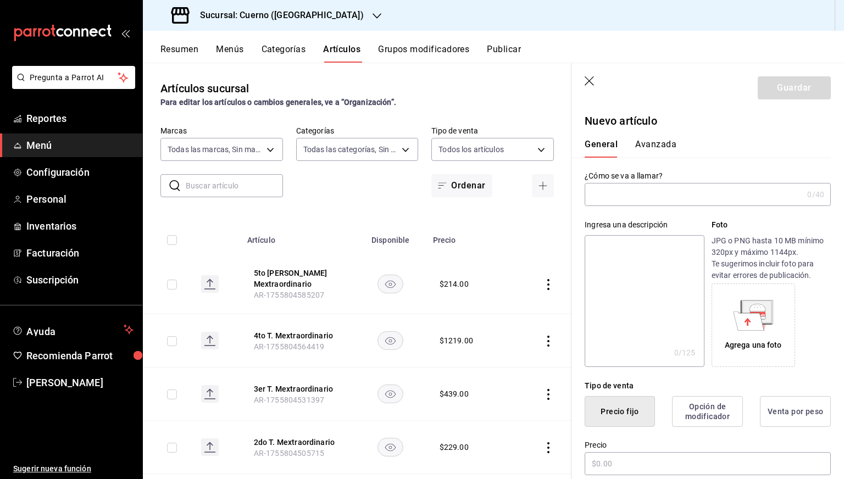
click at [628, 198] on input "text" at bounding box center [694, 194] width 218 height 22
type input "Maridaje Mextraordinario"
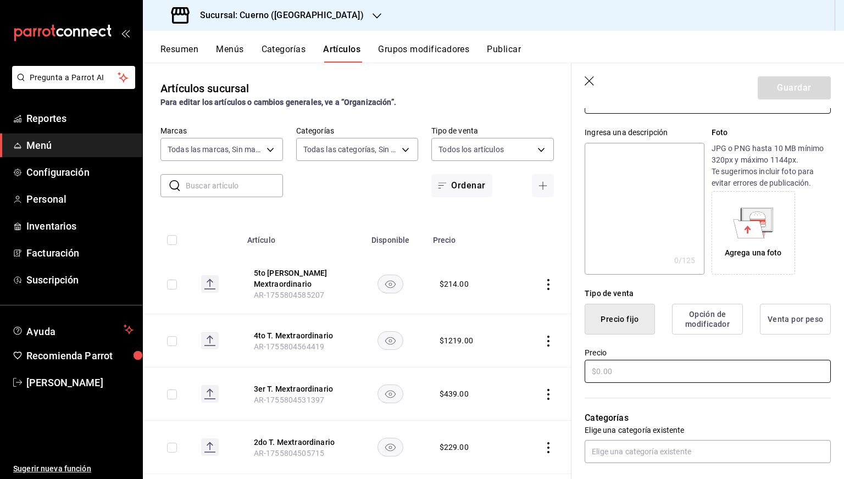
click at [609, 366] on input "text" at bounding box center [708, 371] width 246 height 23
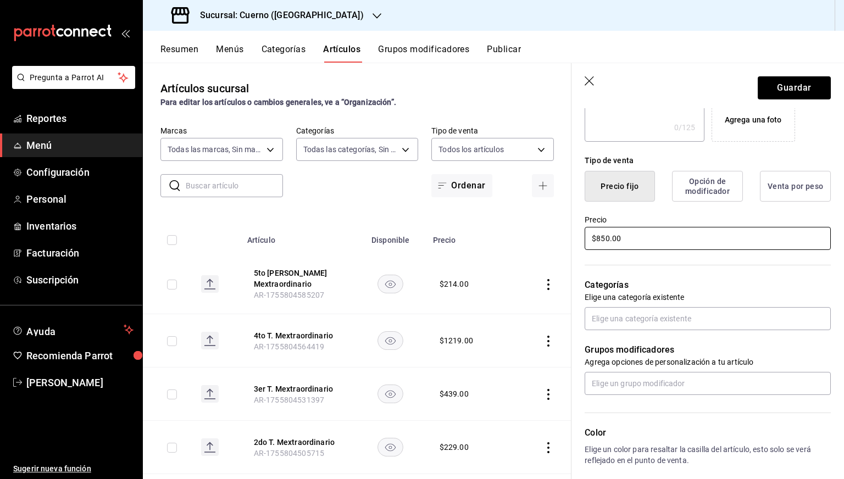
scroll to position [226, 0]
type input "$850.00"
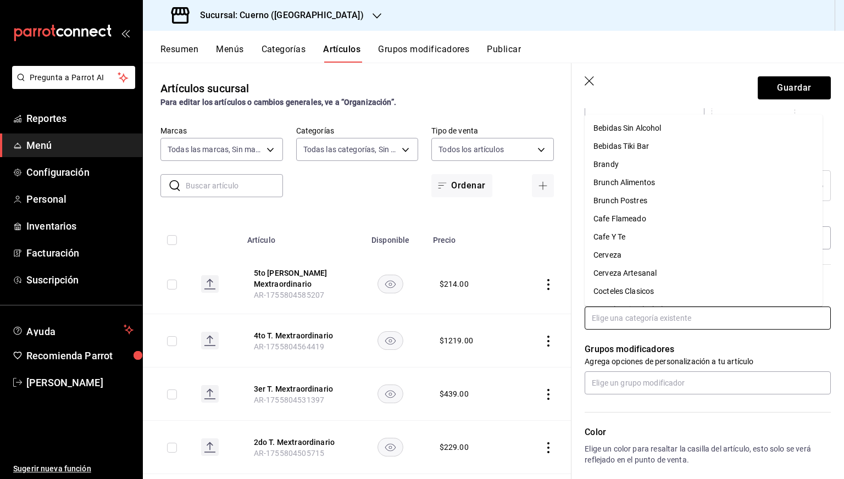
click at [624, 307] on input "text" at bounding box center [708, 318] width 246 height 23
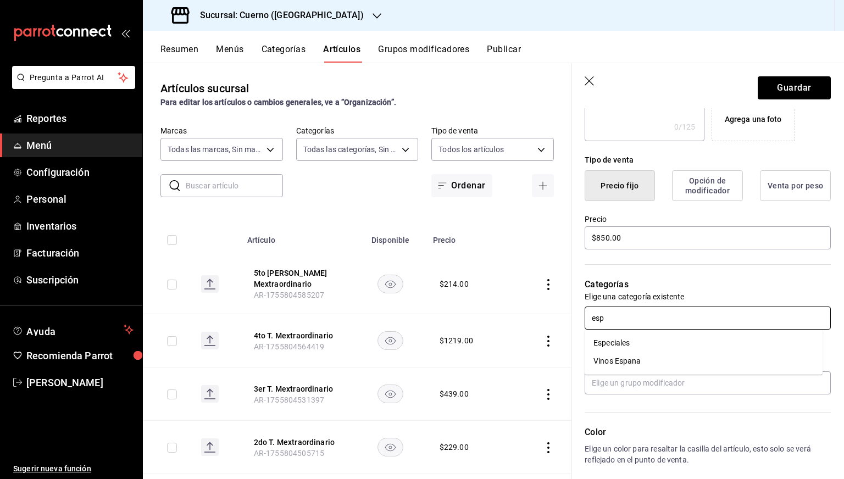
type input "espe"
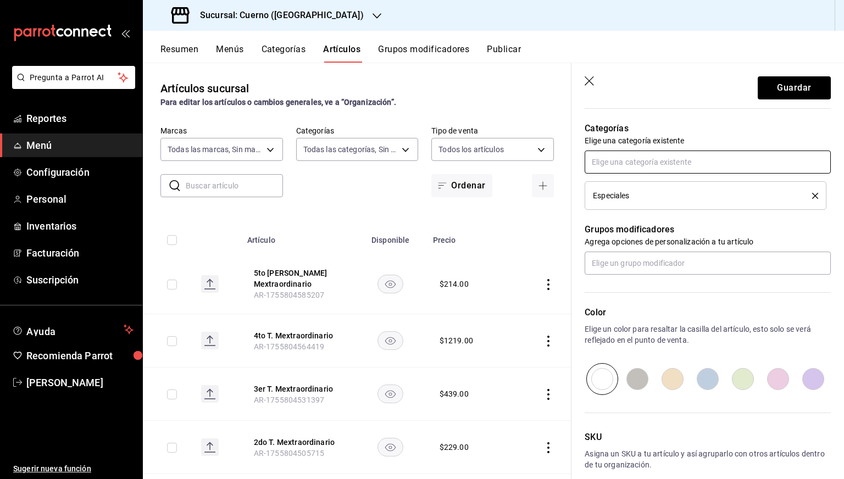
scroll to position [435, 0]
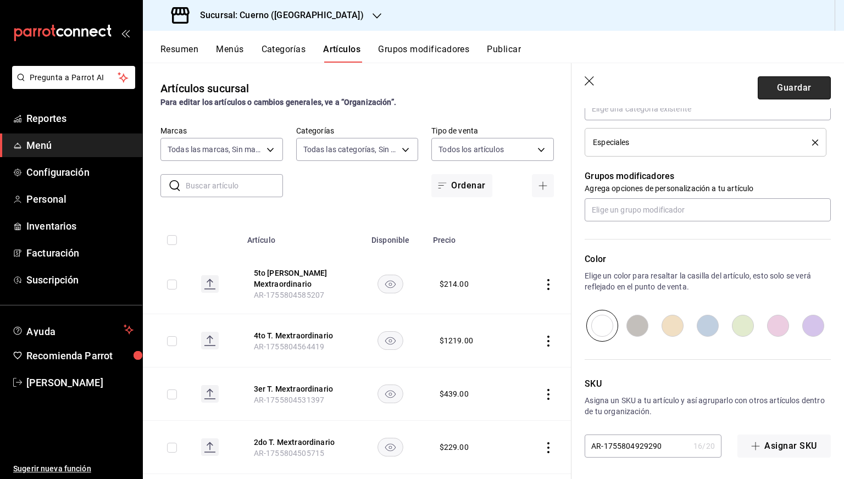
click at [791, 93] on button "Guardar" at bounding box center [794, 87] width 73 height 23
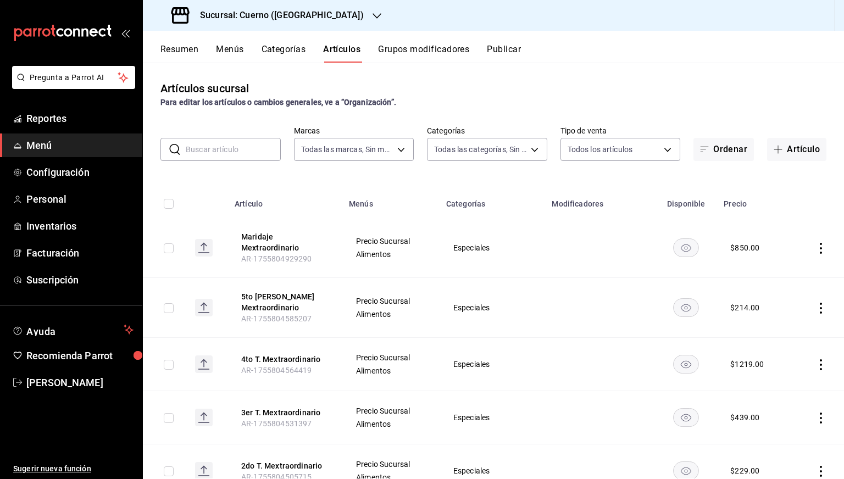
click at [174, 245] on td at bounding box center [164, 248] width 43 height 60
click at [172, 247] on input "checkbox" at bounding box center [169, 248] width 10 height 10
checkbox input "true"
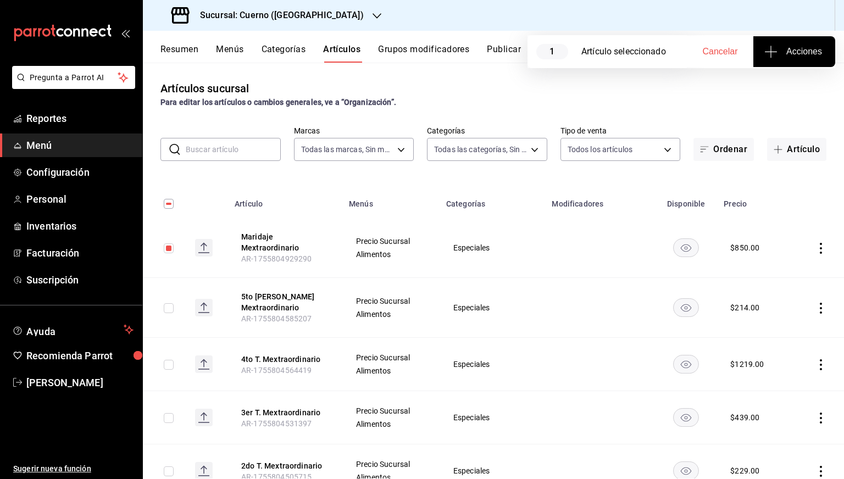
click at [781, 42] on button "Acciones" at bounding box center [794, 51] width 82 height 31
click at [779, 83] on span "Agregar tipo" at bounding box center [793, 86] width 65 height 12
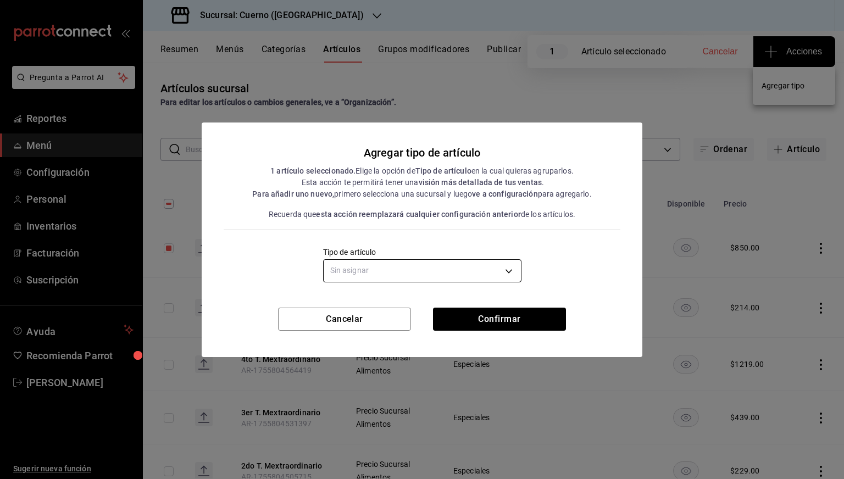
click at [503, 266] on body "Pregunta a Parrot AI Reportes Menú Configuración Personal Inventarios Facturaci…" at bounding box center [422, 239] width 844 height 479
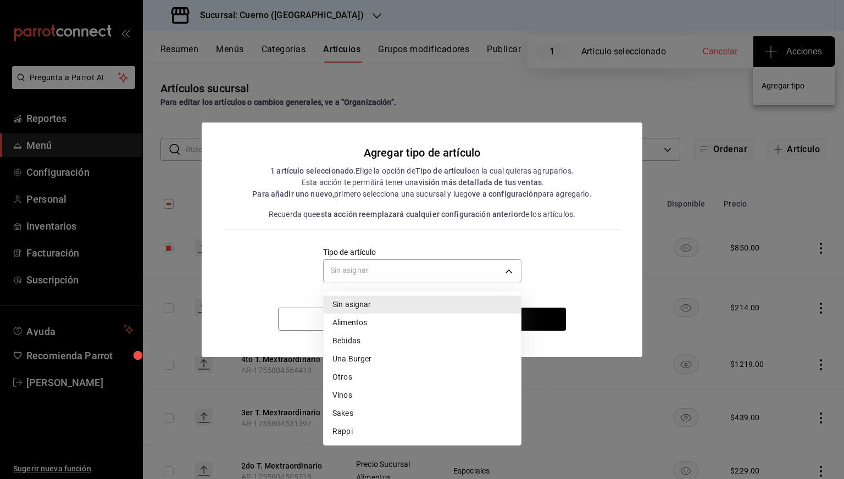
click at [347, 394] on li "Vinos" at bounding box center [422, 395] width 197 height 18
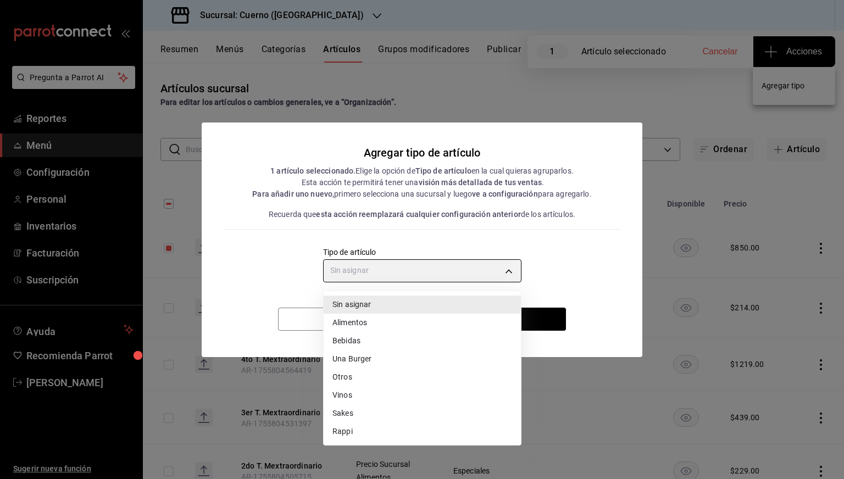
type input "5e5ed354-df1d-4710-be9b-81bb722e4d79"
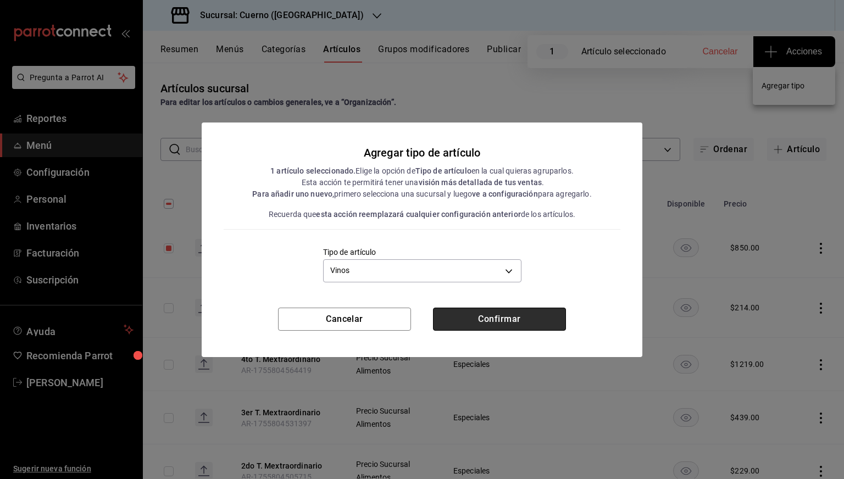
click at [499, 318] on button "Confirmar" at bounding box center [499, 319] width 133 height 23
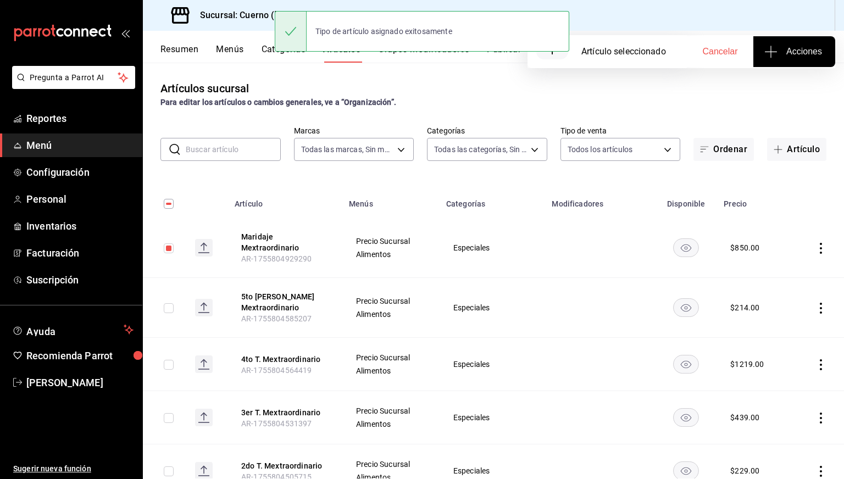
click at [169, 251] on input "checkbox" at bounding box center [169, 248] width 10 height 10
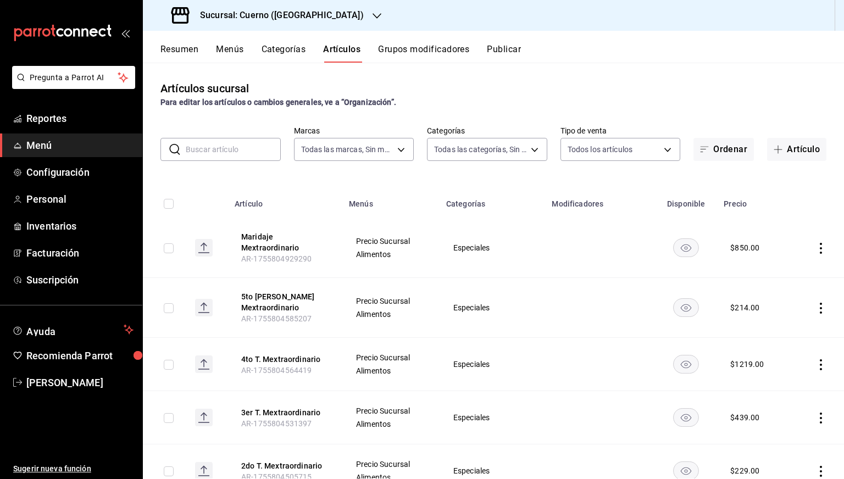
click at [171, 249] on input "checkbox" at bounding box center [169, 248] width 10 height 10
checkbox input "true"
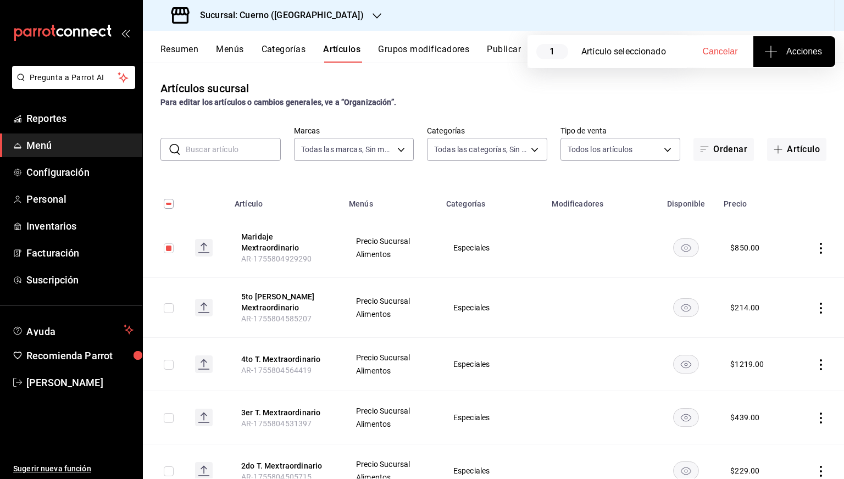
click at [776, 40] on button "Acciones" at bounding box center [794, 51] width 82 height 31
click at [771, 87] on span "Agregar tipo" at bounding box center [793, 86] width 65 height 12
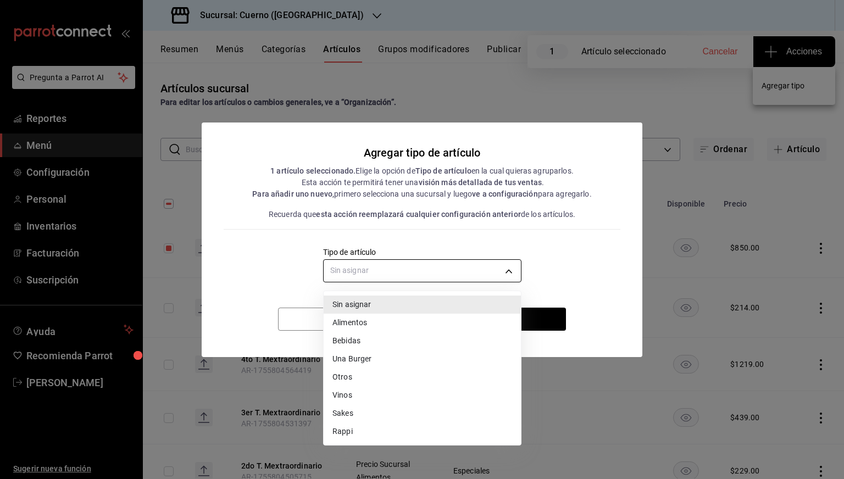
click at [483, 271] on body "Pregunta a Parrot AI Reportes Menú Configuración Personal Inventarios Facturaci…" at bounding box center [422, 239] width 844 height 479
click at [357, 395] on li "Vinos" at bounding box center [422, 395] width 197 height 18
type input "5e5ed354-df1d-4710-be9b-81bb722e4d79"
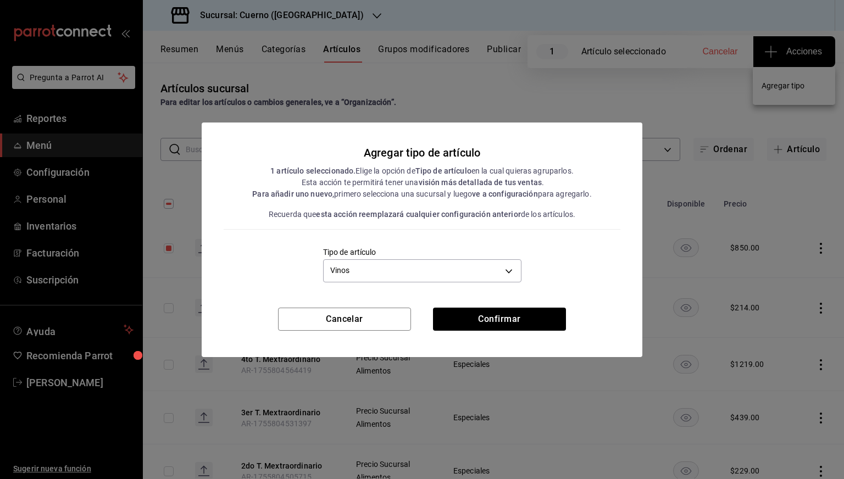
click at [469, 334] on div "Cancelar Confirmar" at bounding box center [422, 332] width 441 height 49
click at [464, 324] on button "Confirmar" at bounding box center [499, 319] width 133 height 23
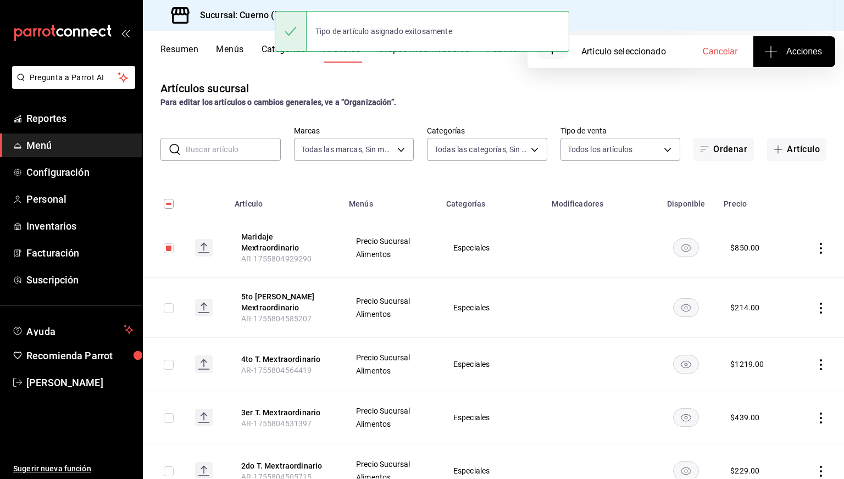
click at [166, 252] on input "checkbox" at bounding box center [169, 248] width 10 height 10
checkbox input "false"
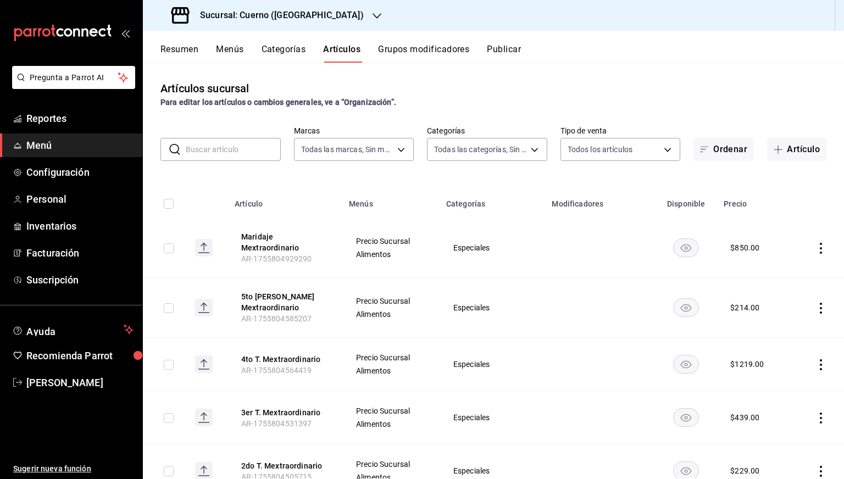
click at [815, 246] on icon "actions" at bounding box center [820, 248] width 11 height 11
click at [778, 267] on li "Editar" at bounding box center [770, 274] width 66 height 23
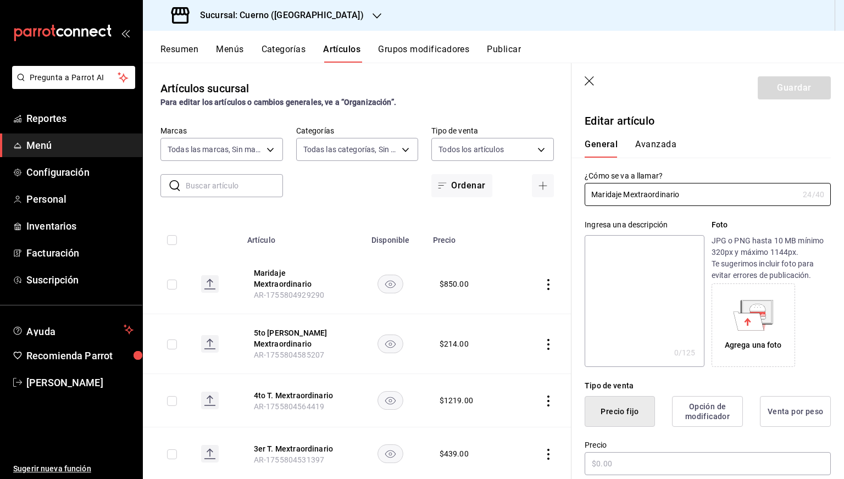
type input "$850.00"
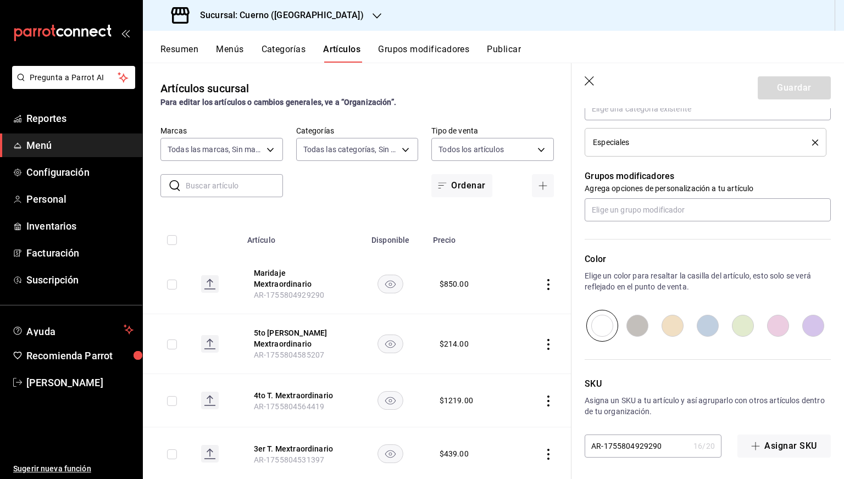
click at [621, 446] on input "AR-1755804929290" at bounding box center [637, 446] width 104 height 22
paste input "PVV1000778"
type input "PVV1000778"
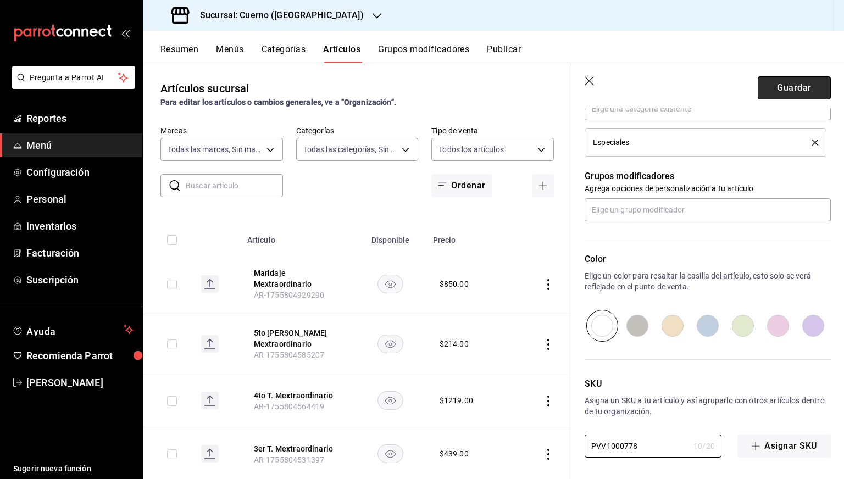
click at [771, 85] on button "Guardar" at bounding box center [794, 87] width 73 height 23
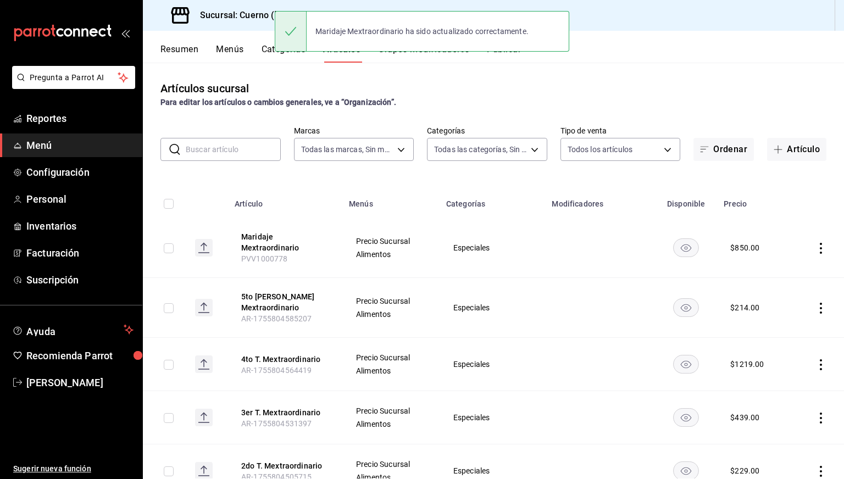
click at [167, 252] on input "checkbox" at bounding box center [169, 248] width 10 height 10
checkbox input "true"
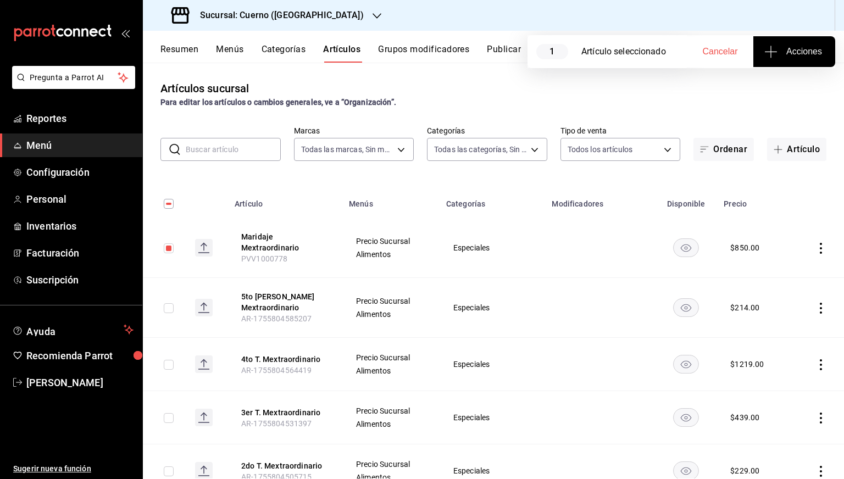
click at [784, 50] on span "Acciones" at bounding box center [793, 51] width 55 height 13
click at [763, 97] on li "Agregar tipo" at bounding box center [794, 85] width 82 height 29
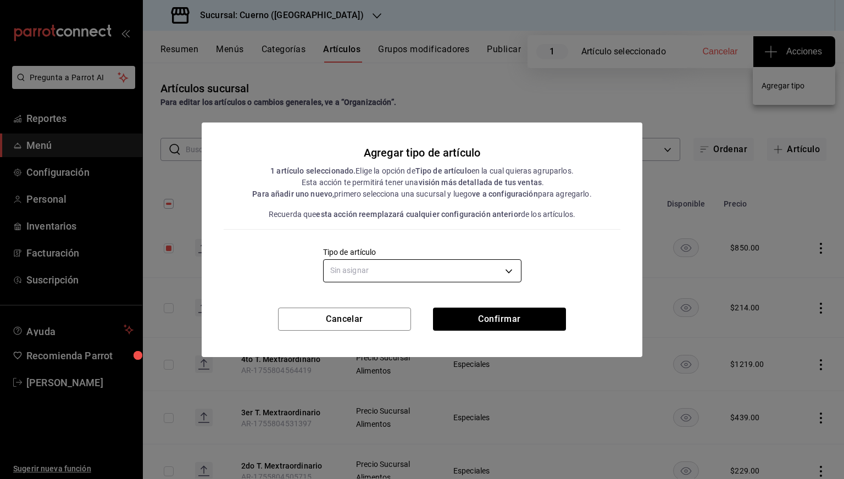
click at [499, 271] on body "Pregunta a Parrot AI Reportes Menú Configuración Personal Inventarios Facturaci…" at bounding box center [422, 239] width 844 height 479
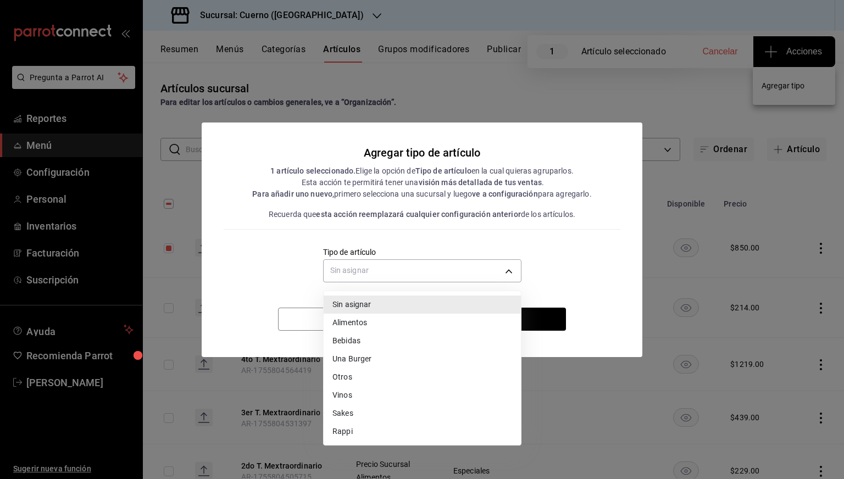
click at [349, 397] on li "Vinos" at bounding box center [422, 395] width 197 height 18
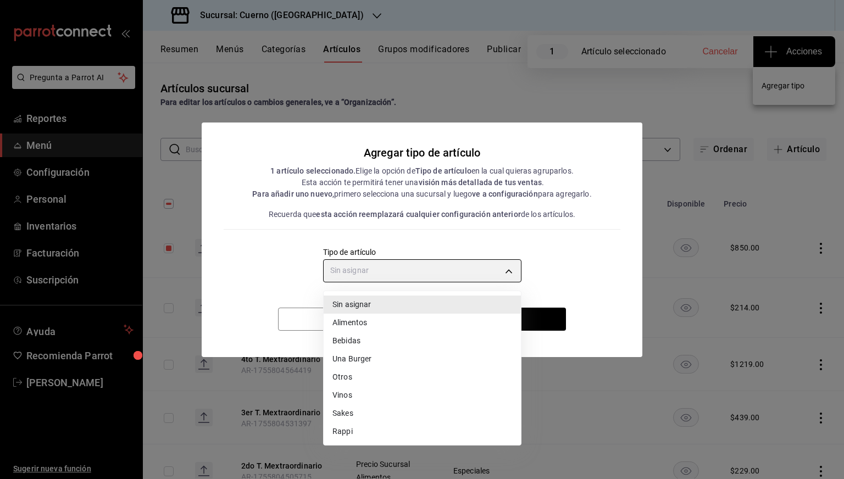
type input "5e5ed354-df1d-4710-be9b-81bb722e4d79"
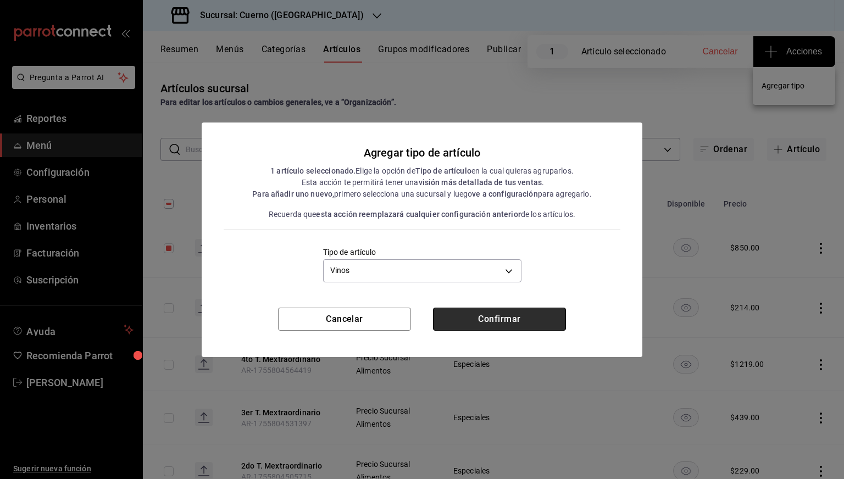
click at [480, 326] on button "Confirmar" at bounding box center [499, 319] width 133 height 23
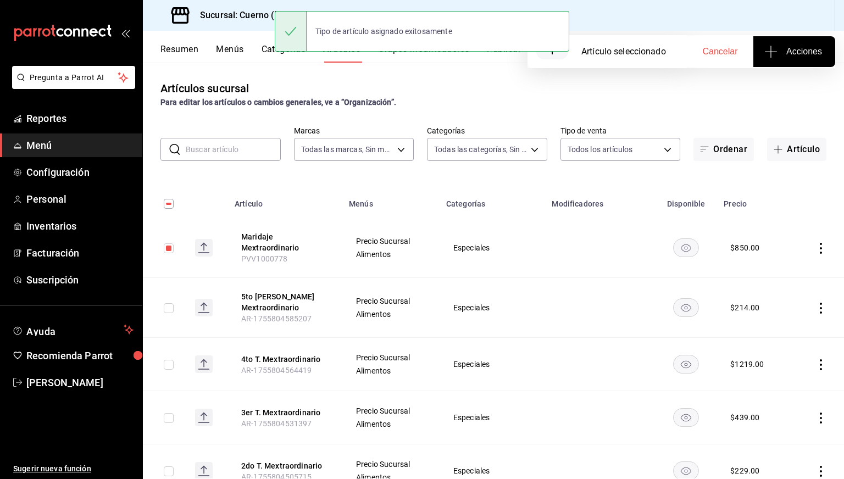
click at [169, 249] on input "checkbox" at bounding box center [169, 248] width 10 height 10
checkbox input "false"
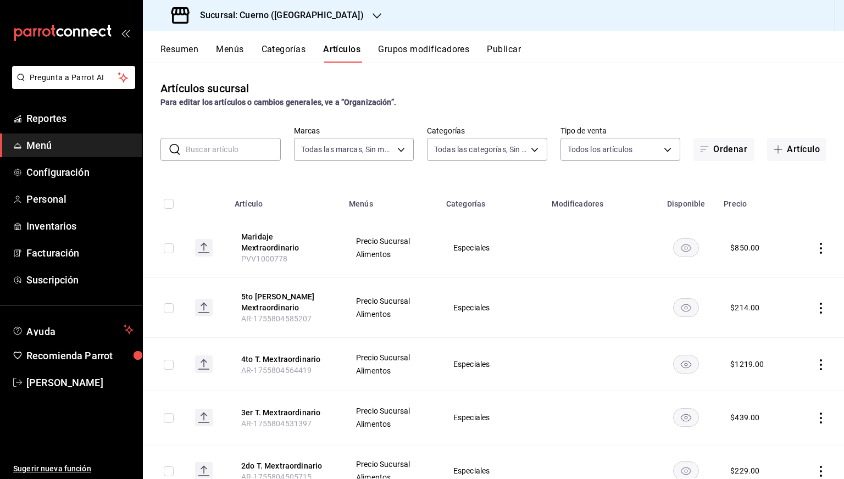
click at [288, 14] on h3 "Sucursal: Cuerno ([GEOGRAPHIC_DATA])" at bounding box center [277, 15] width 173 height 13
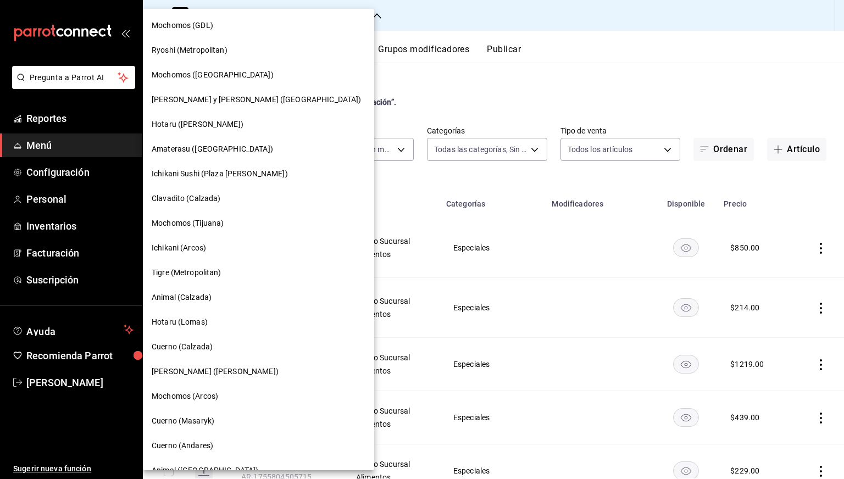
scroll to position [79, 0]
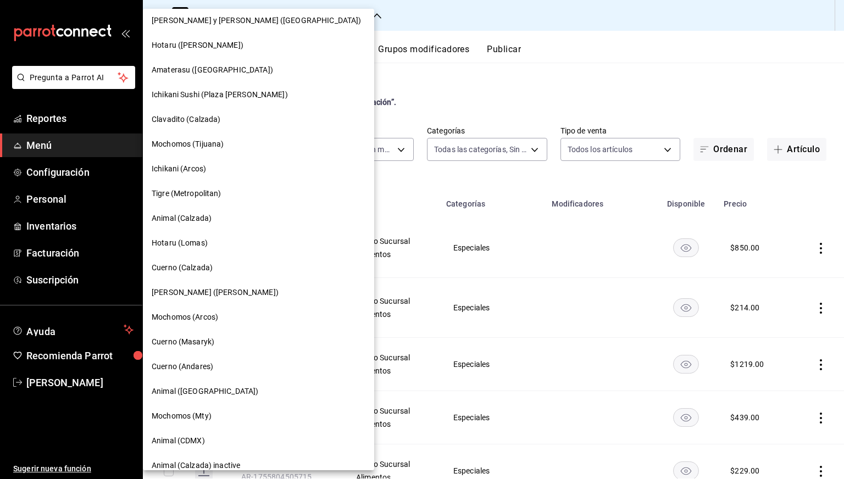
click at [193, 218] on span "Animal (Calzada)" at bounding box center [182, 219] width 60 height 12
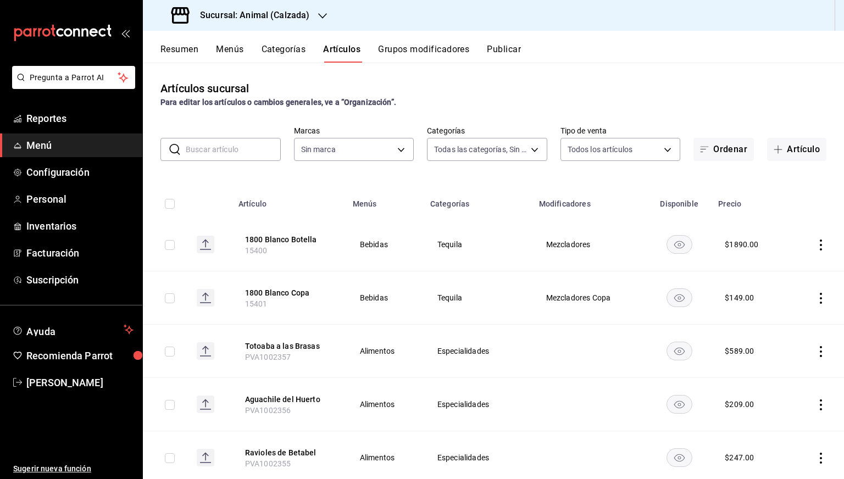
type input "5d35a5f4-3063-4397-a550-a8f4eca83956,9bcdf976-3d2d-44f2-8aa2-d656f6bc4aaa,d84f4…"
type input "e26472f3-9262-489d-bcba-4c6b034529c7"
click at [503, 46] on button "Publicar" at bounding box center [504, 53] width 34 height 19
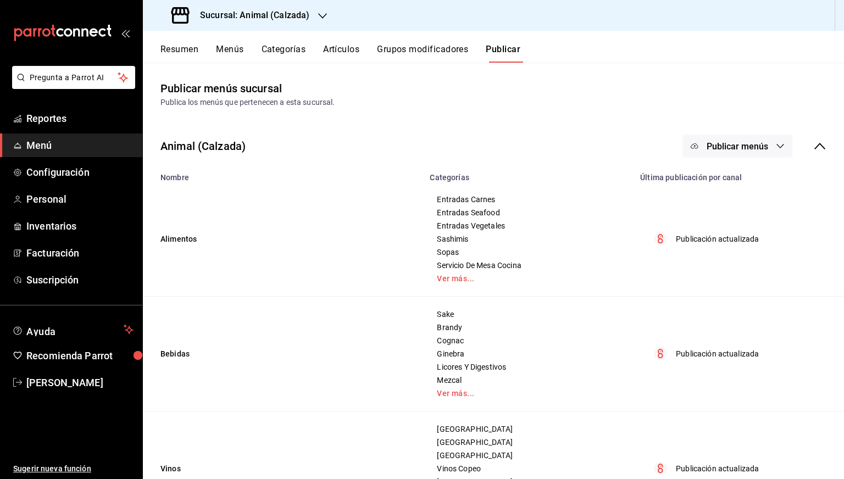
click at [728, 139] on button "Publicar menús" at bounding box center [737, 146] width 110 height 23
click at [714, 180] on div at bounding box center [703, 182] width 31 height 18
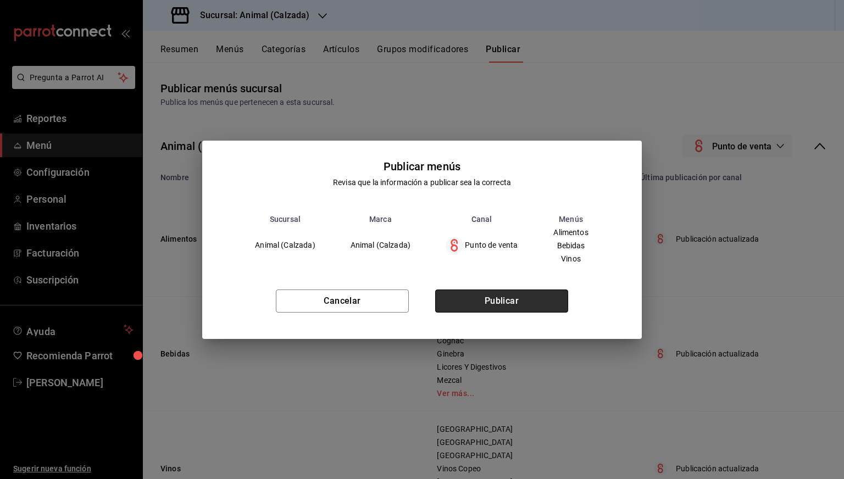
click at [481, 295] on button "Publicar" at bounding box center [501, 301] width 133 height 23
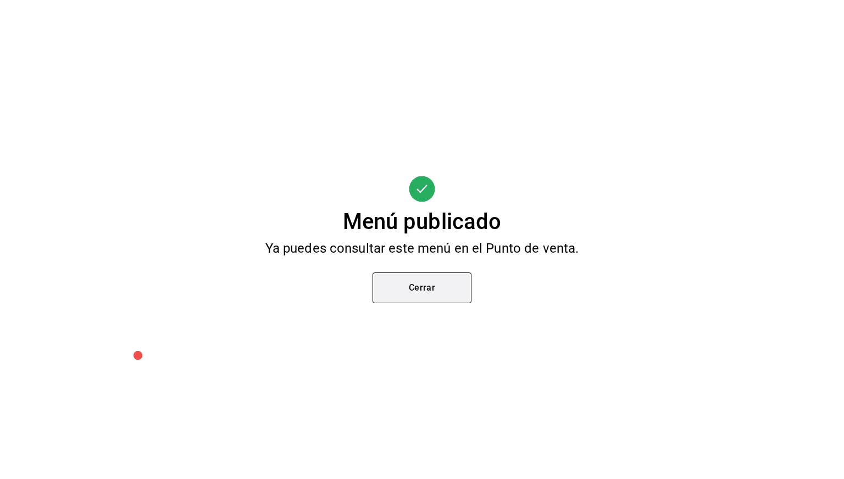
click at [439, 279] on button "Cerrar" at bounding box center [421, 287] width 99 height 31
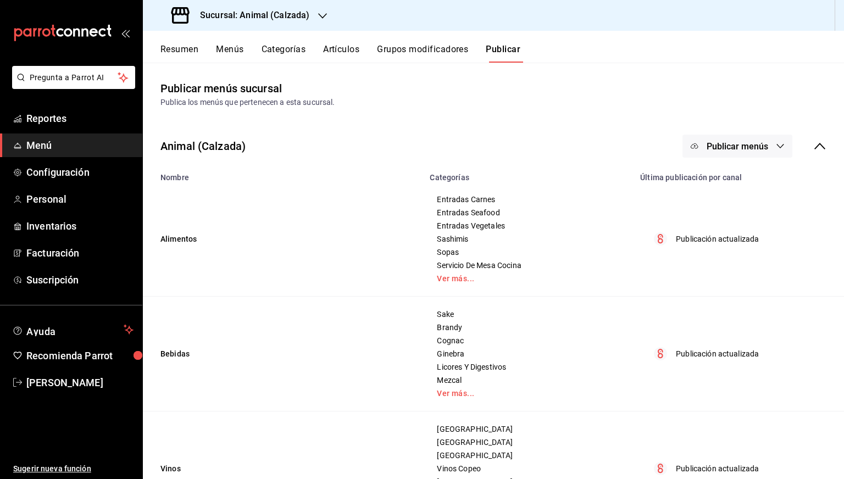
click at [422, 88] on div "Publicar menús sucursal Publica los menús que pertenecen a esta sucursal." at bounding box center [493, 94] width 701 height 28
click at [180, 48] on button "Resumen" at bounding box center [179, 53] width 38 height 19
